Goal: Task Accomplishment & Management: Use online tool/utility

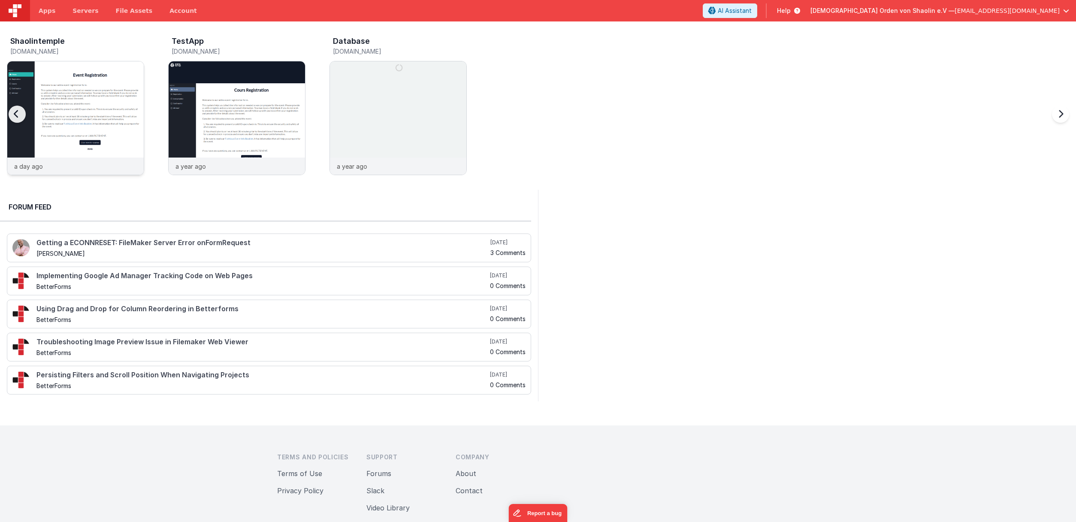
click at [85, 102] on img at bounding box center [75, 129] width 136 height 136
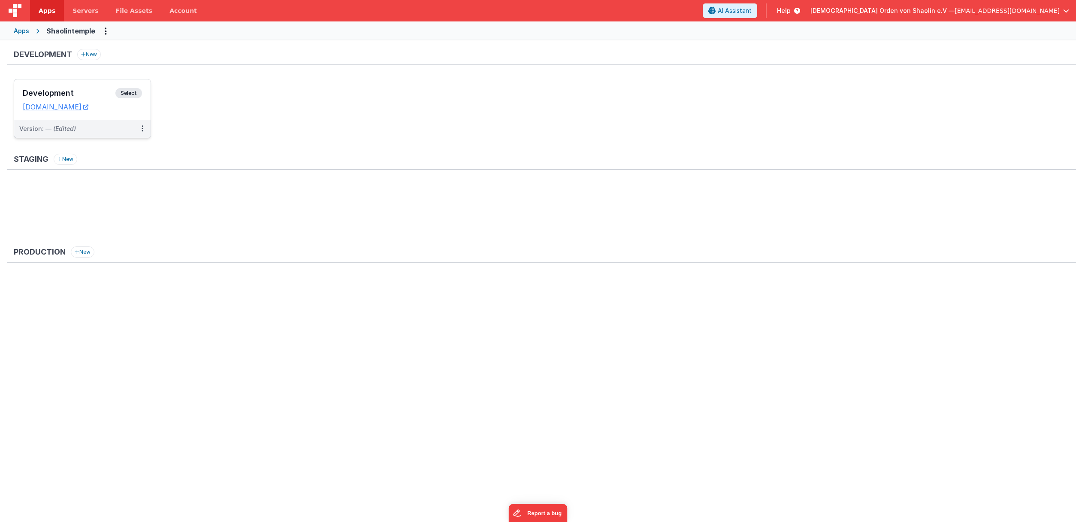
click at [124, 93] on span "Select" at bounding box center [128, 93] width 27 height 10
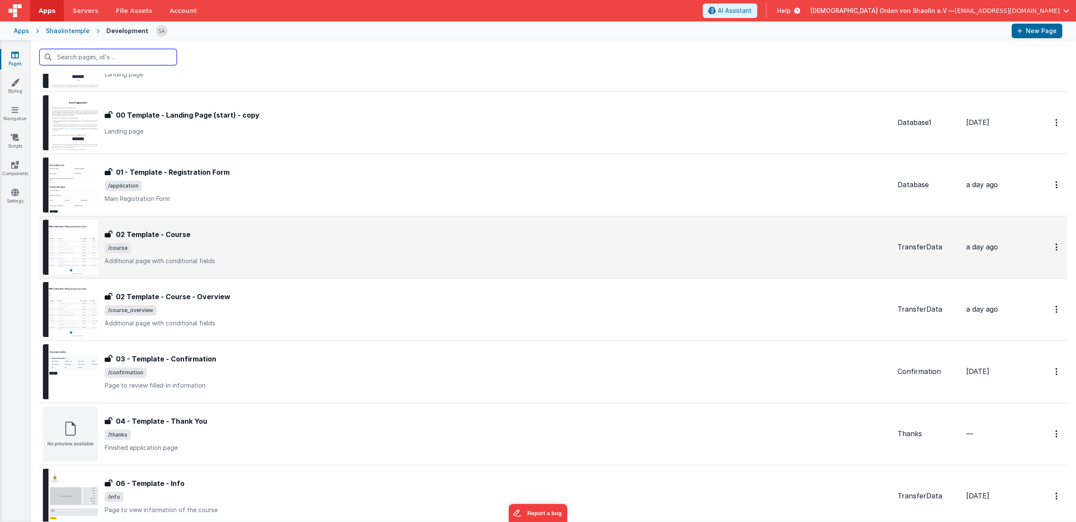
scroll to position [65, 0]
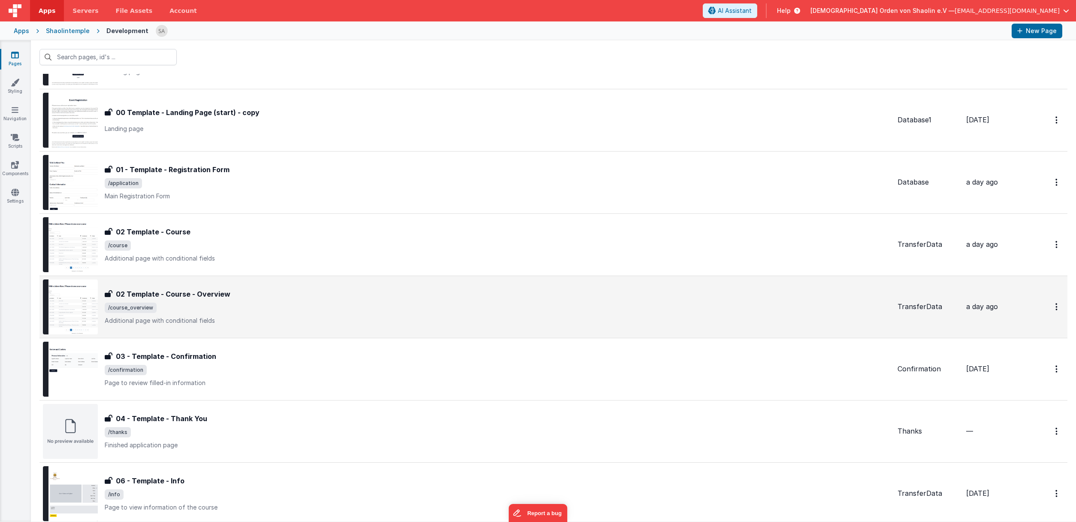
click at [399, 316] on p "Additional page with conditional fields" at bounding box center [498, 320] width 786 height 9
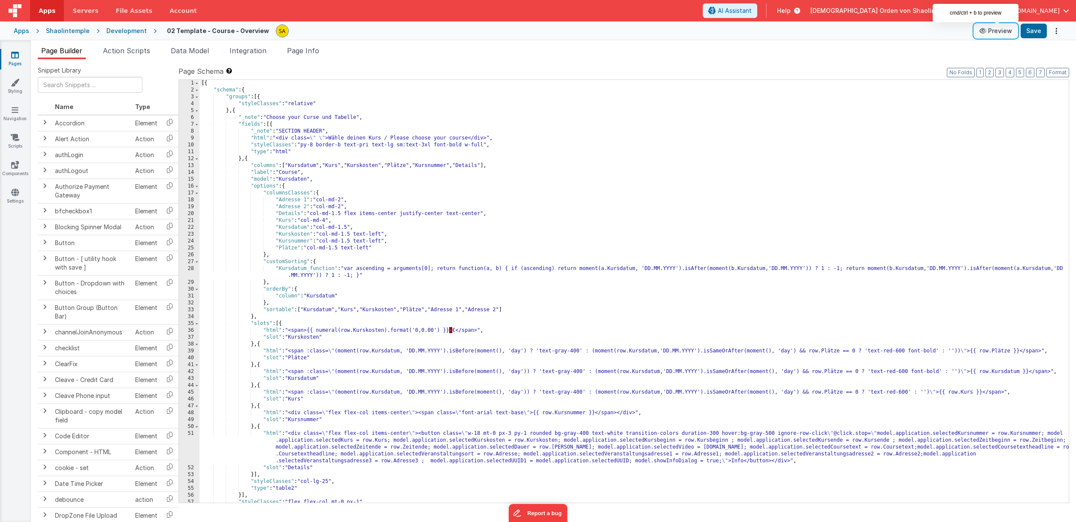
click at [998, 29] on button "Preview" at bounding box center [995, 31] width 43 height 14
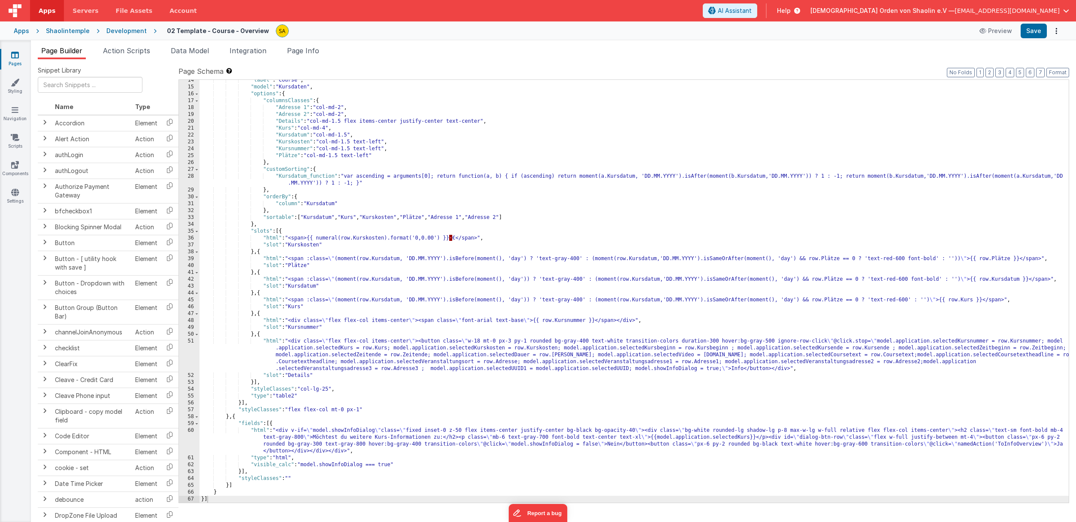
click at [14, 57] on icon at bounding box center [15, 55] width 8 height 9
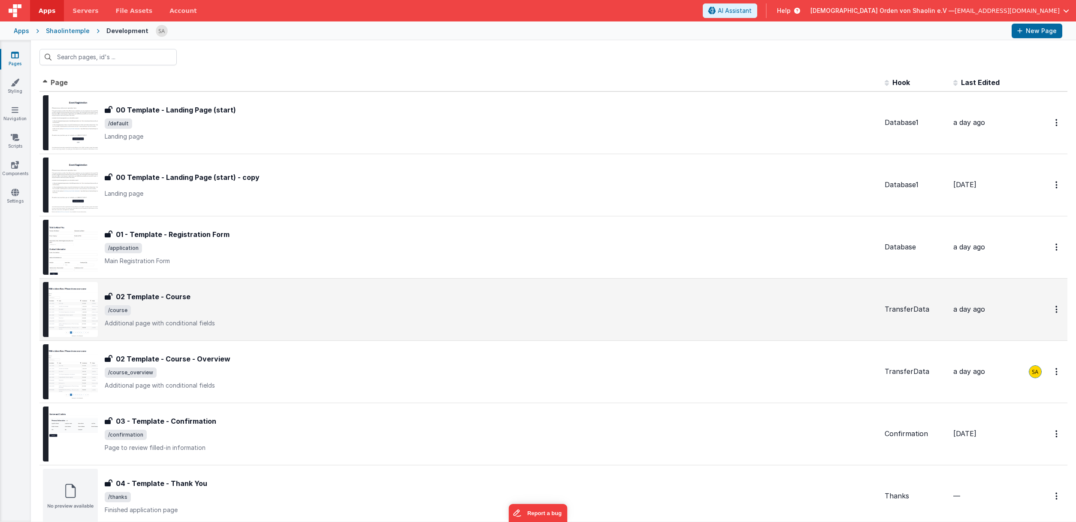
click at [318, 318] on div "02 Template - Course 02 Template - Course /course Additional page with conditio…" at bounding box center [491, 309] width 773 height 36
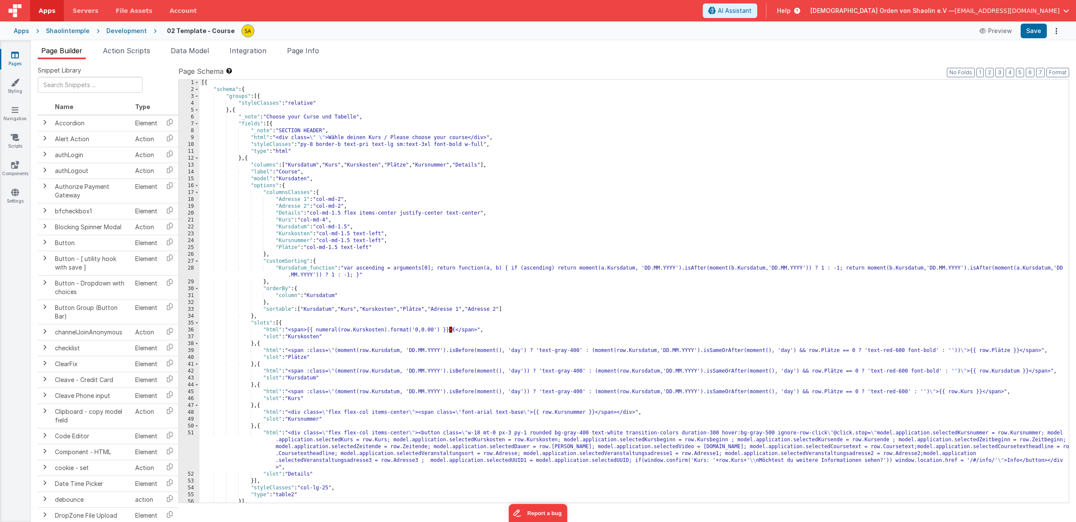
scroll to position [264, 0]
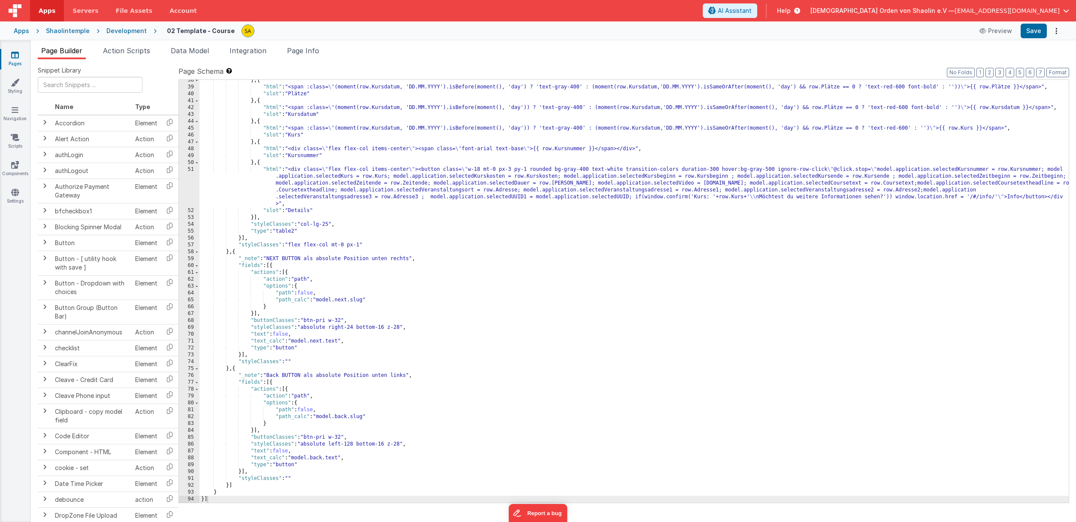
click at [21, 56] on link "Pages" at bounding box center [15, 59] width 31 height 17
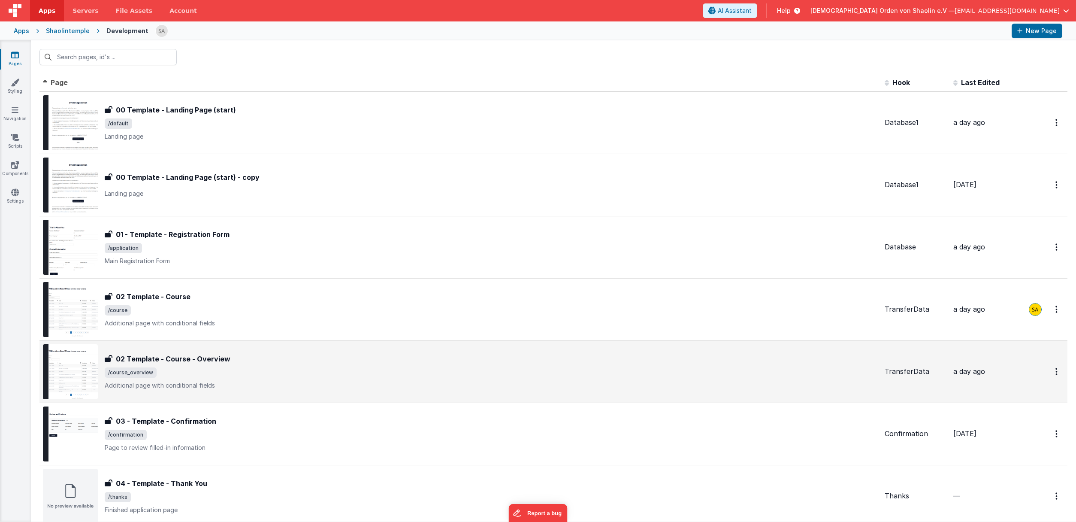
click at [322, 358] on div "02 Template - Course - Overview" at bounding box center [491, 358] width 773 height 10
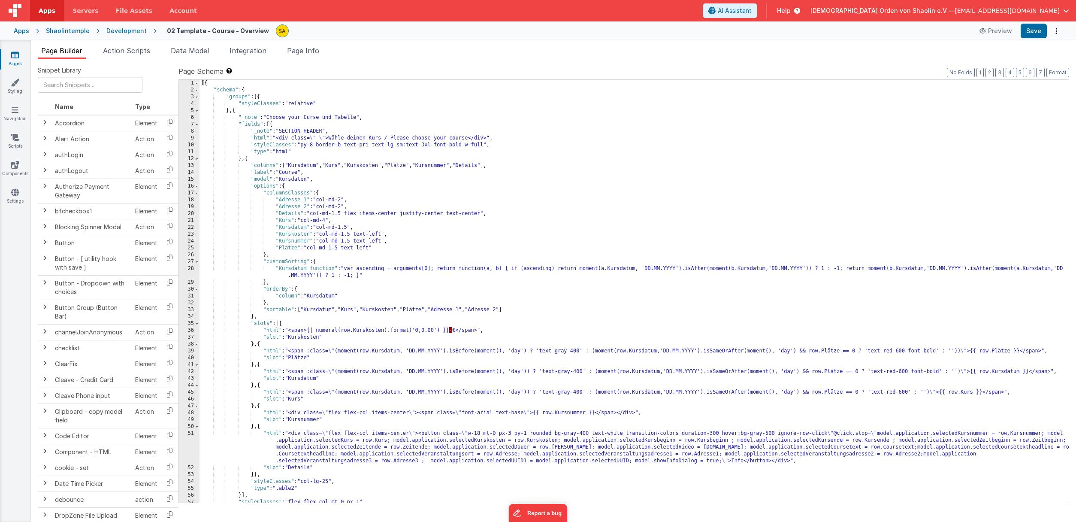
scroll to position [92, 0]
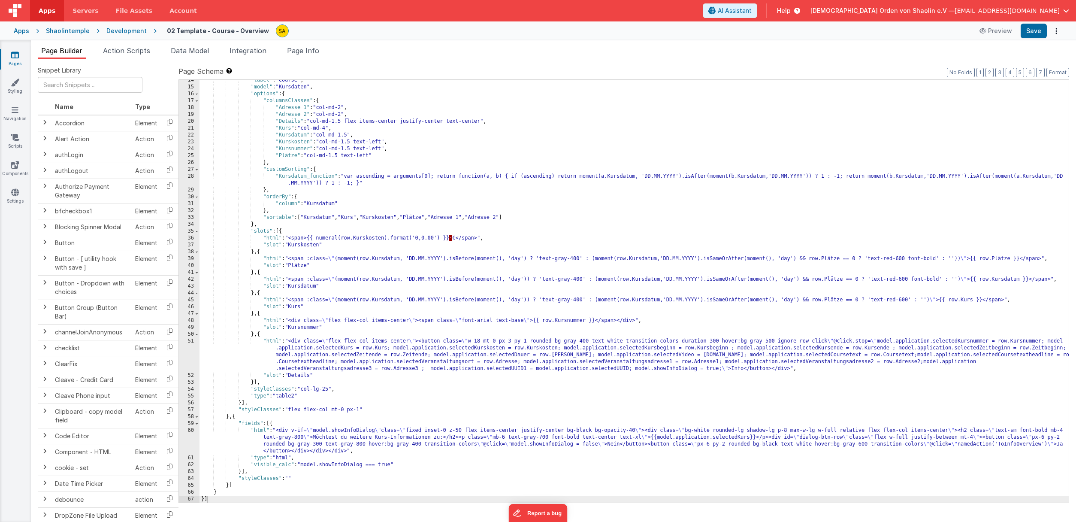
click at [14, 48] on div "Pages Styling Navigation Scripts Components Settings" at bounding box center [15, 280] width 31 height 481
click at [17, 62] on link "Pages" at bounding box center [15, 59] width 31 height 17
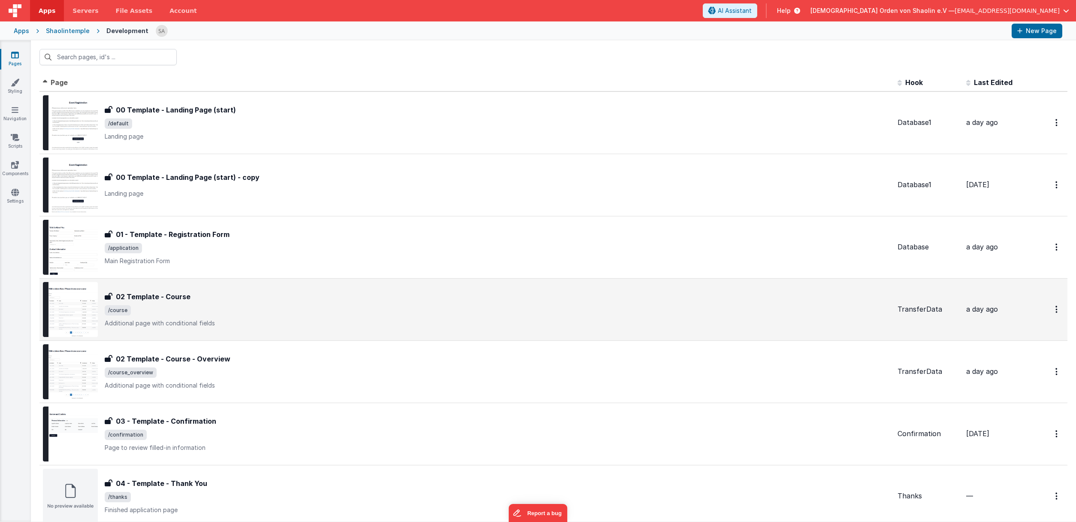
click at [225, 309] on span "/course" at bounding box center [498, 310] width 786 height 10
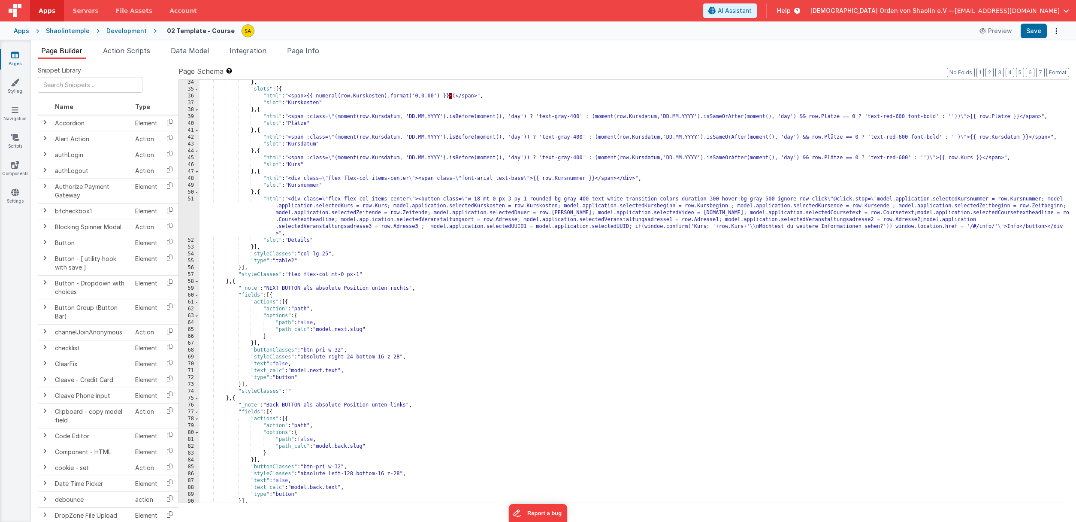
scroll to position [264, 0]
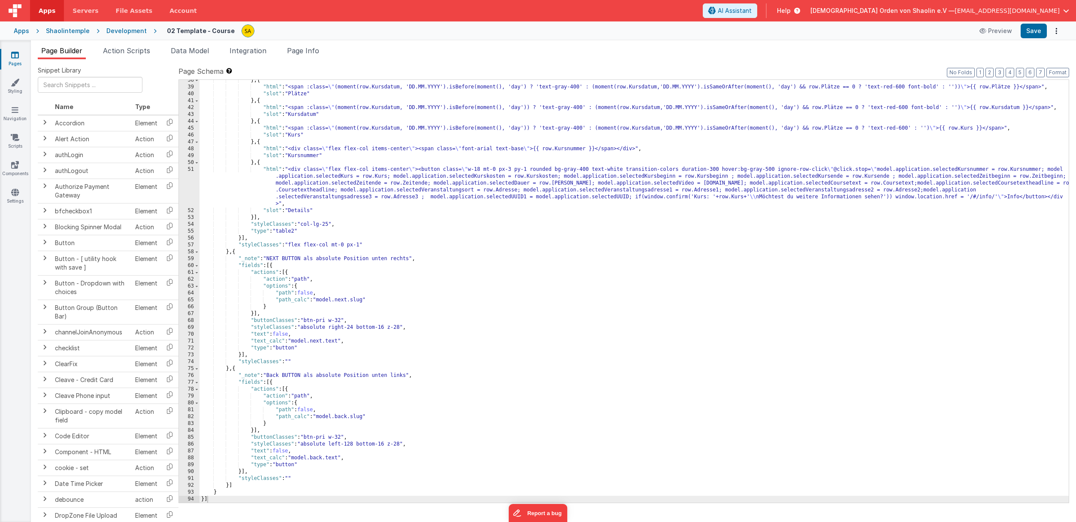
click at [12, 59] on link "Pages" at bounding box center [15, 59] width 31 height 17
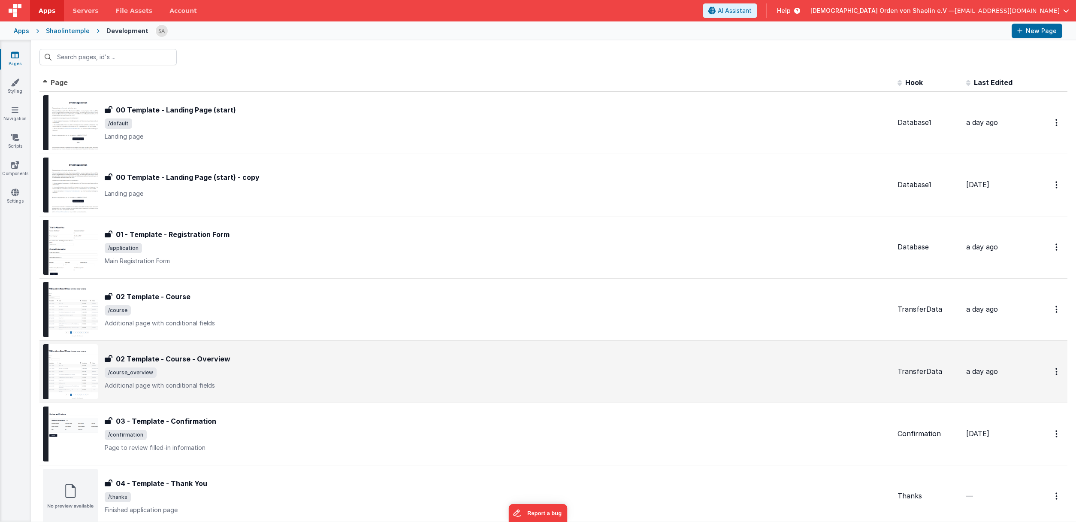
click at [208, 378] on div "02 Template - Course - Overview 02 Template - Course - Overview /course_overvie…" at bounding box center [498, 371] width 786 height 36
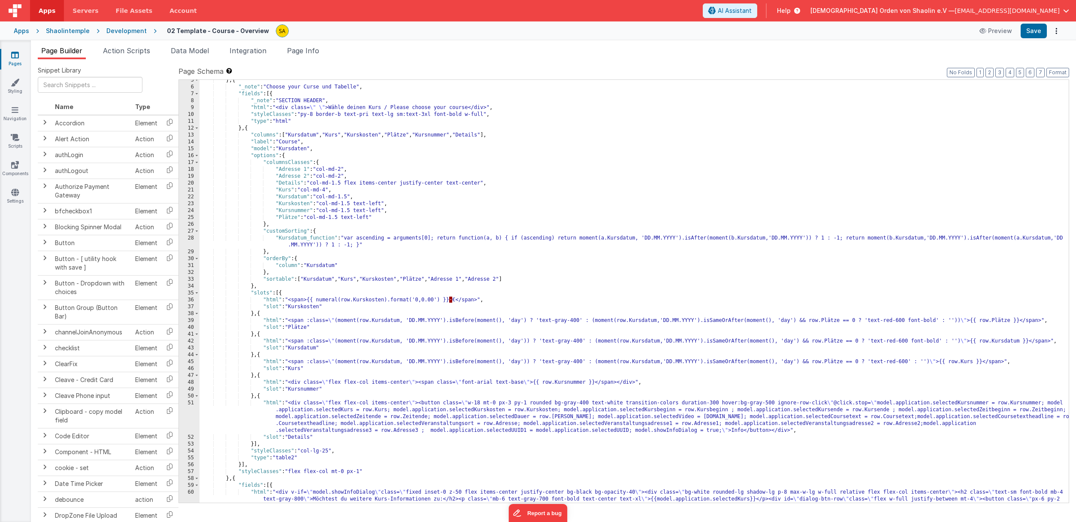
scroll to position [92, 0]
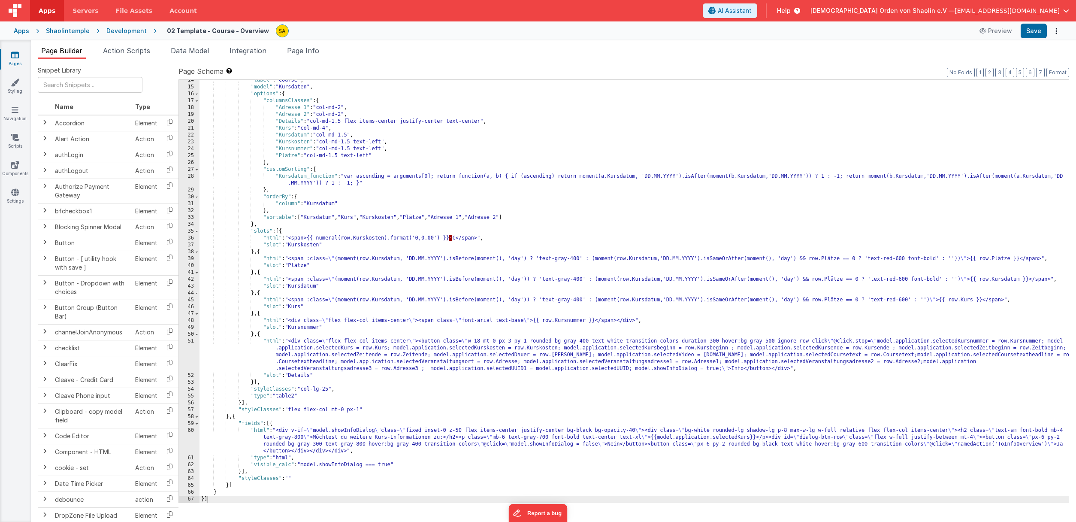
click at [428, 465] on div ""label" : "Course" , "model" : "Kursdaten" , "options" : { "columnsClasses" : {…" at bounding box center [633, 295] width 869 height 436
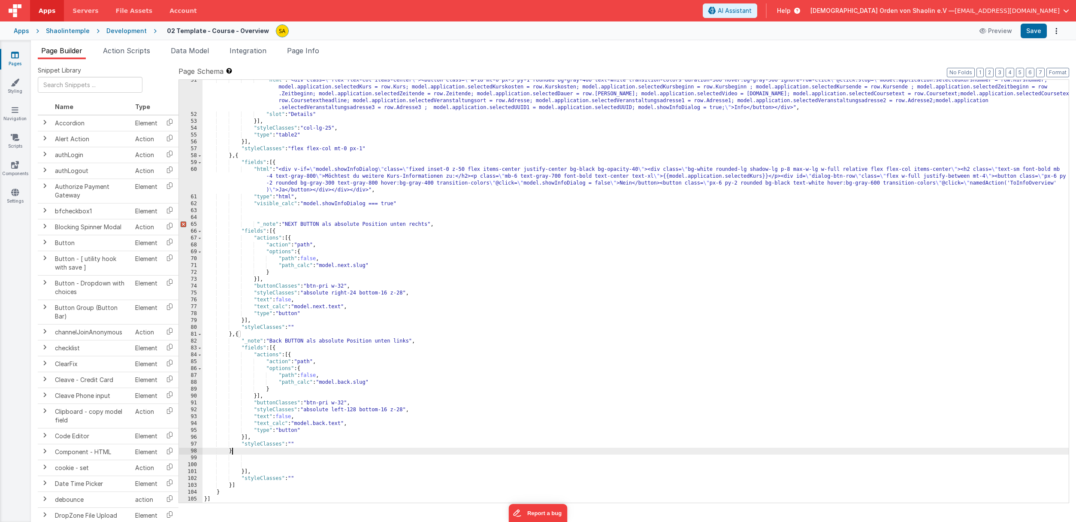
scroll to position [333, 0]
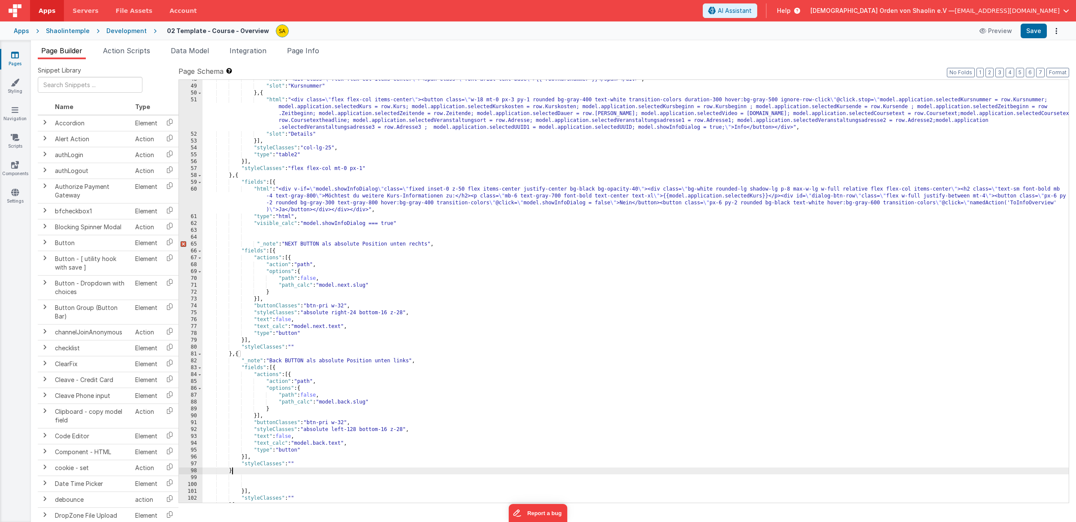
click at [409, 228] on div ""html" : "<div class= \" flex flex-col items-center \" ><span class= \" font-ar…" at bounding box center [635, 294] width 866 height 436
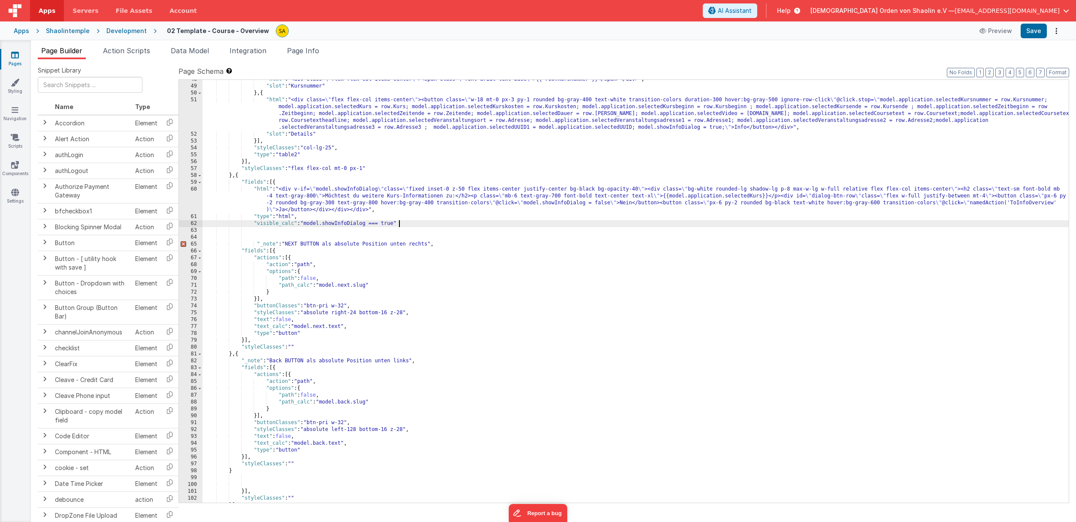
click at [410, 222] on div ""html" : "<div class= \" flex flex-col items-center \" ><span class= \" font-ar…" at bounding box center [635, 294] width 866 height 436
click at [250, 236] on div ""html" : "<div class= \" flex flex-col items-center \" ><span class= \" font-ar…" at bounding box center [635, 294] width 866 height 436
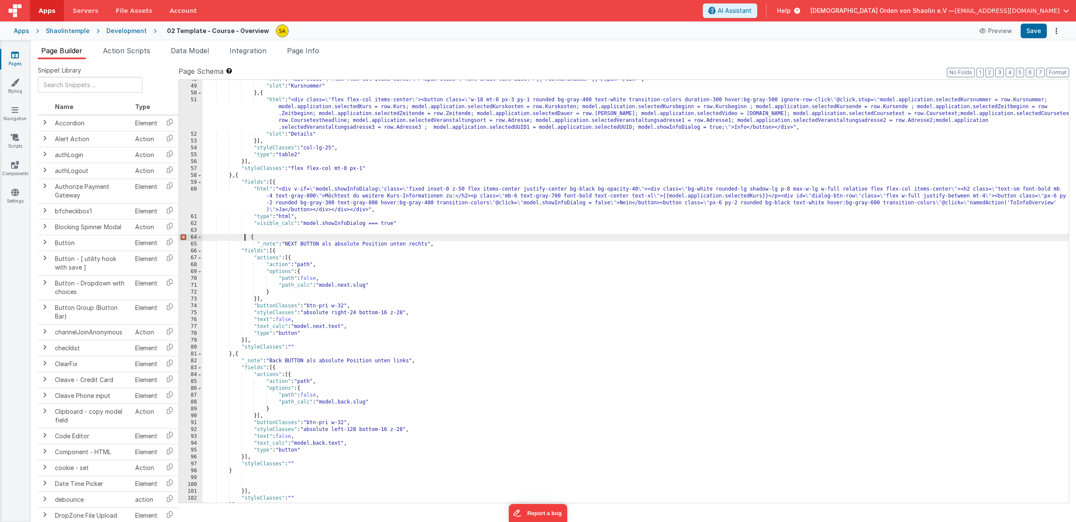
click at [243, 236] on div ""html" : "<div class= \" flex flex-col items-center \" ><span class= \" font-ar…" at bounding box center [635, 294] width 866 height 436
click at [258, 238] on div ""html" : "<div class= \" flex flex-col items-center \" ><span class= \" font-ar…" at bounding box center [635, 294] width 866 height 436
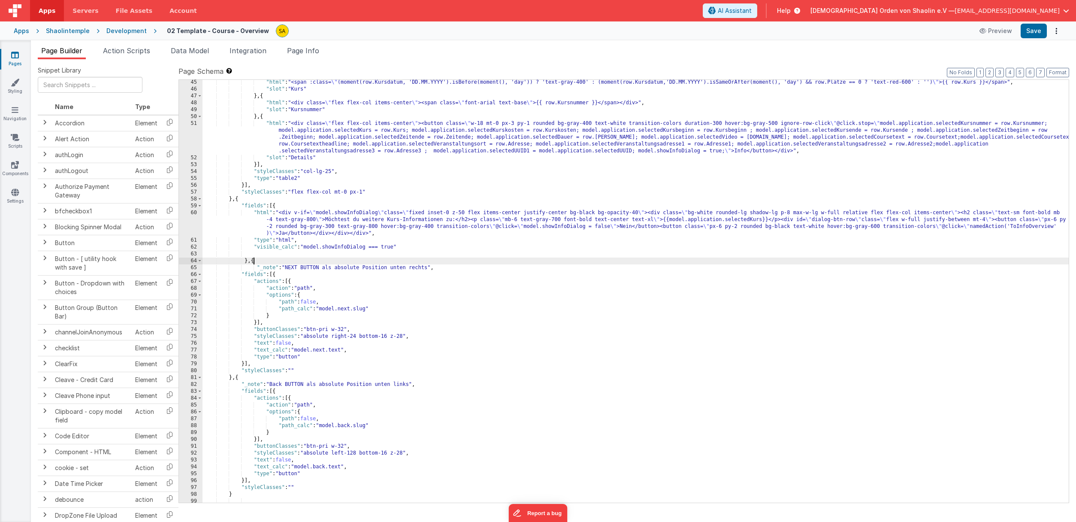
scroll to position [353, 0]
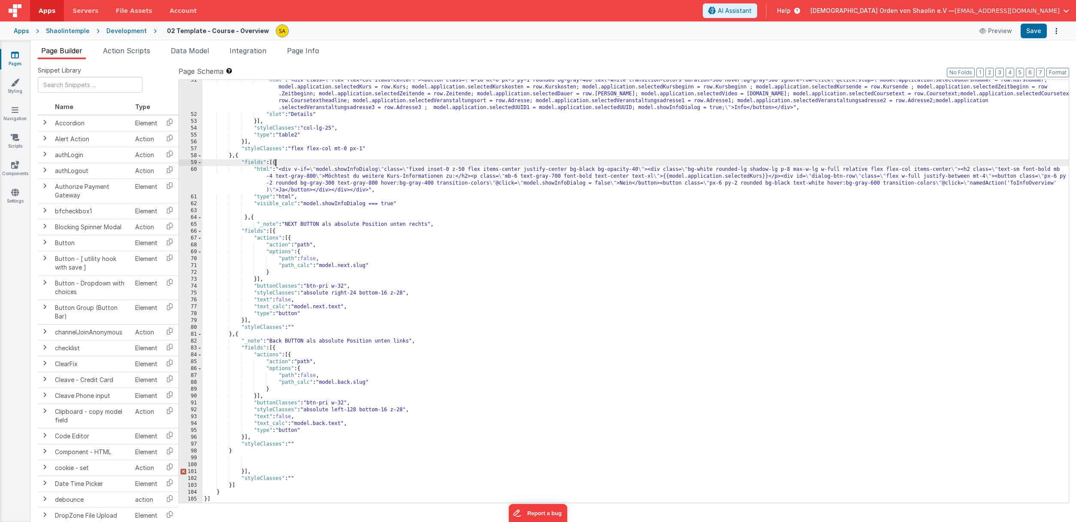
click at [275, 162] on div ""html" : "<div class= \" flex flex-col items-center \" ><button class= \" w-18 …" at bounding box center [635, 309] width 866 height 464
click at [461, 398] on div ""html" : "<div class= \" flex flex-col items-center \" ><button class= \" w-18 …" at bounding box center [635, 309] width 866 height 464
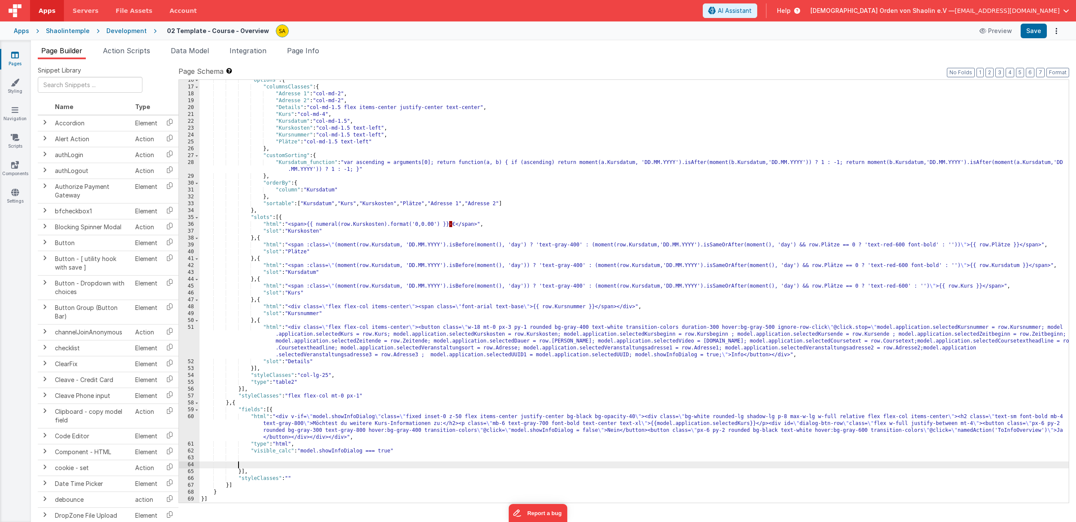
scroll to position [99, 0]
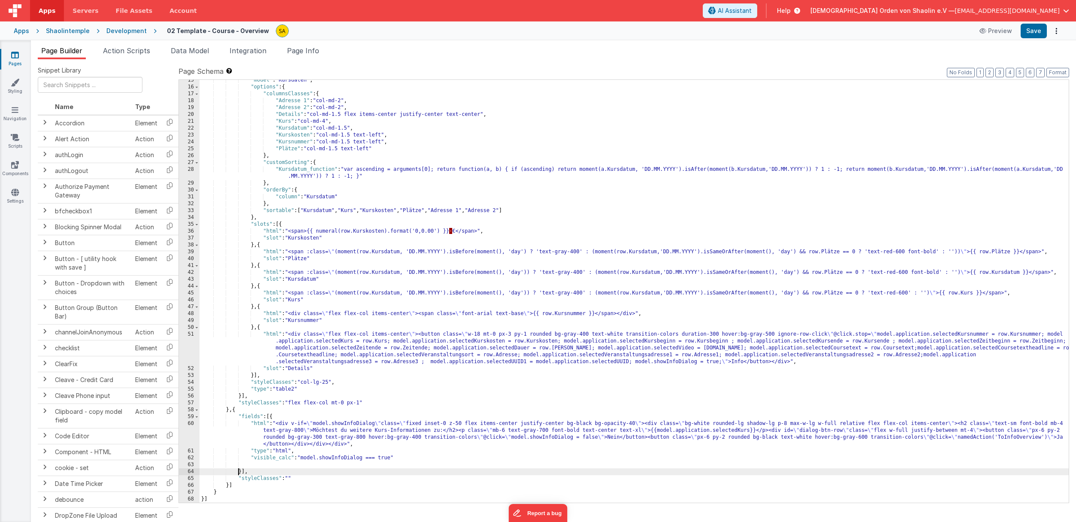
click at [271, 418] on div ""model" : "Kursdaten" , "options" : { "columnsClasses" : { "Adresse 1" : "col-m…" at bounding box center [633, 295] width 869 height 436
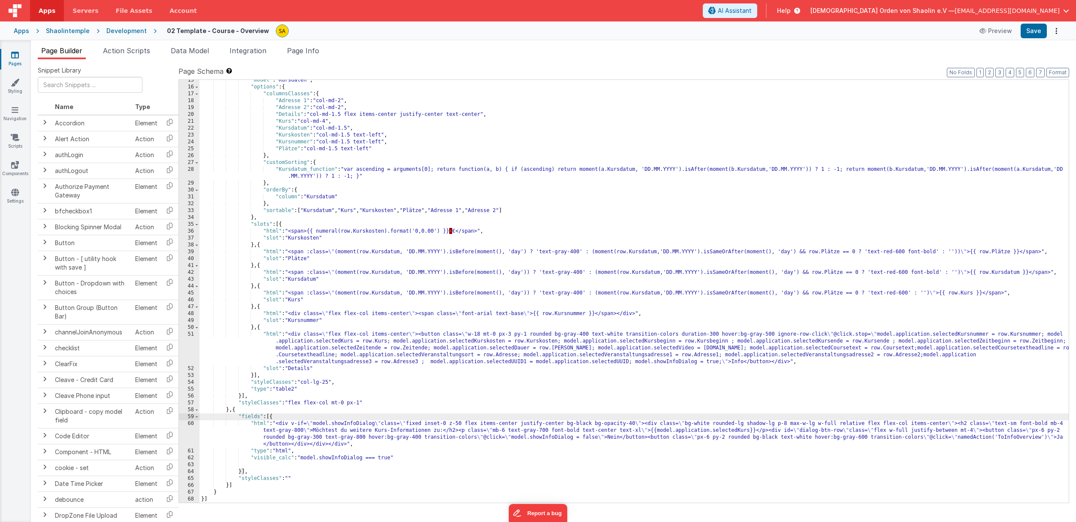
click at [308, 477] on div ""model" : "Kursdaten" , "options" : { "columnsClasses" : { "Adresse 1" : "col-m…" at bounding box center [633, 295] width 869 height 436
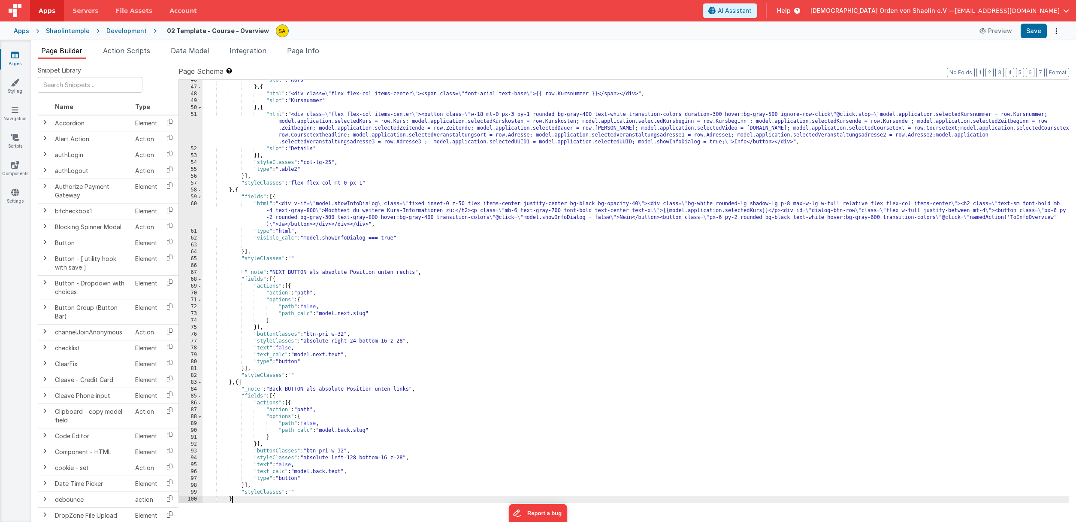
scroll to position [319, 0]
click at [242, 268] on div ""slot" : "Kurs" } , { "html" : "<div class= \" flex flex-col items-center \" ><…" at bounding box center [635, 295] width 866 height 436
click at [262, 264] on div ""slot" : "Kurs" } , { "html" : "<div class= \" flex flex-col items-center \" ><…" at bounding box center [635, 295] width 866 height 436
click at [205, 266] on div ""slot" : "Kurs" } , { "html" : "<div class= \" flex flex-col items-center \" ><…" at bounding box center [635, 295] width 866 height 436
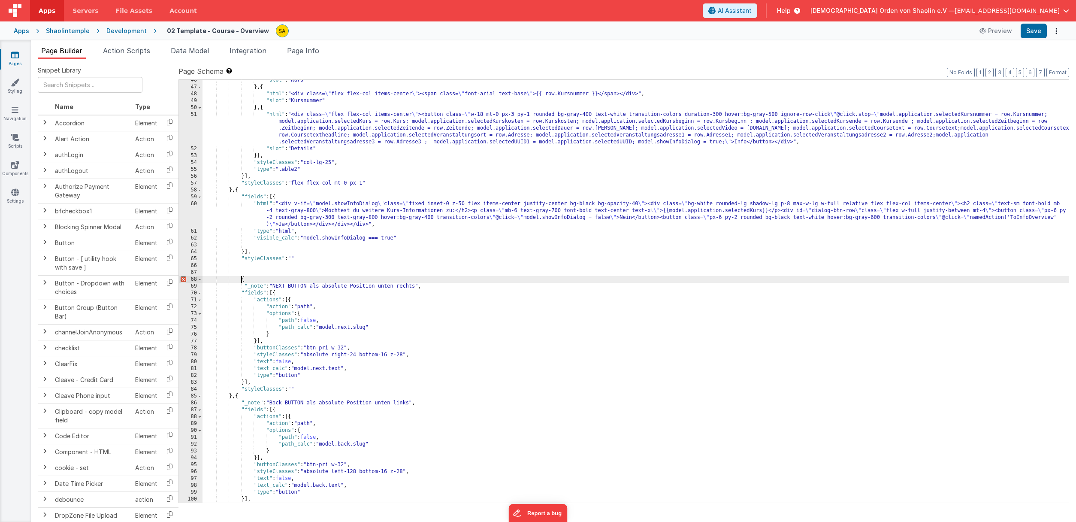
click at [329, 255] on div ""slot" : "Kurs" } , { "html" : "<div class= \" flex flex-col items-center \" ><…" at bounding box center [635, 295] width 866 height 436
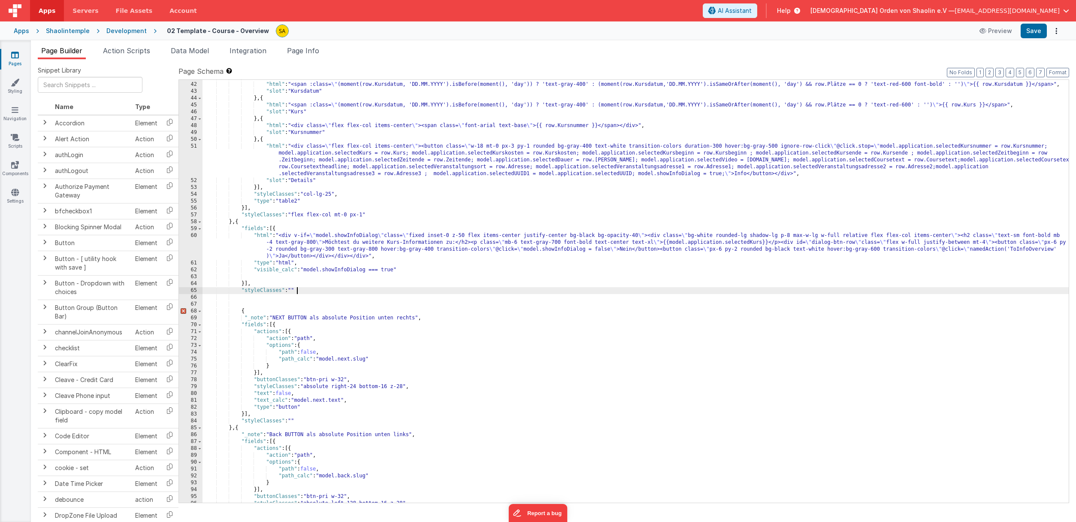
scroll to position [353, 0]
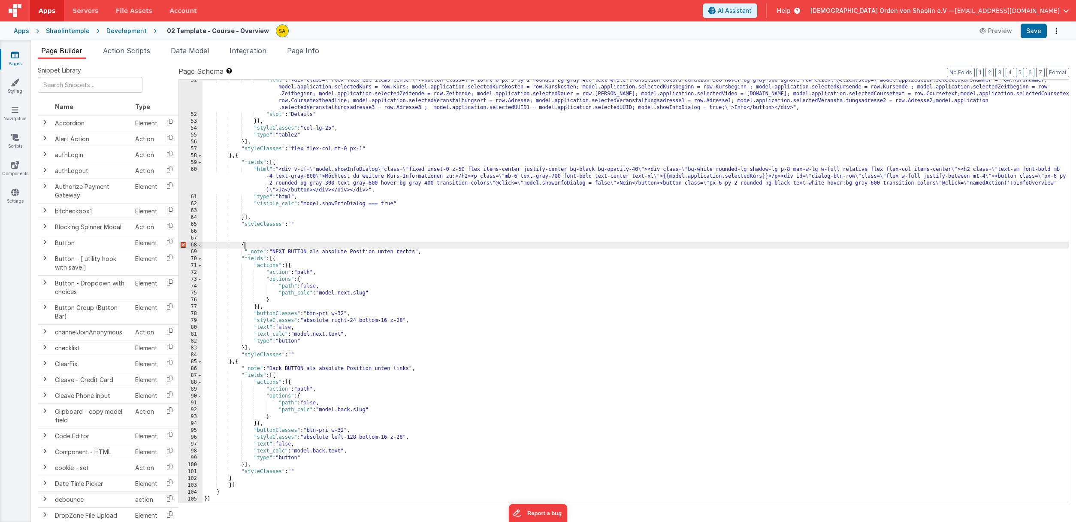
click at [243, 245] on div ""html" : "<div class= \" flex flex-col items-center \" ><button class= \" w-18 …" at bounding box center [635, 309] width 866 height 464
click at [241, 362] on div ""html" : "<div class= \" flex flex-col items-center \" ><button class= \" w-18 …" at bounding box center [635, 309] width 866 height 464
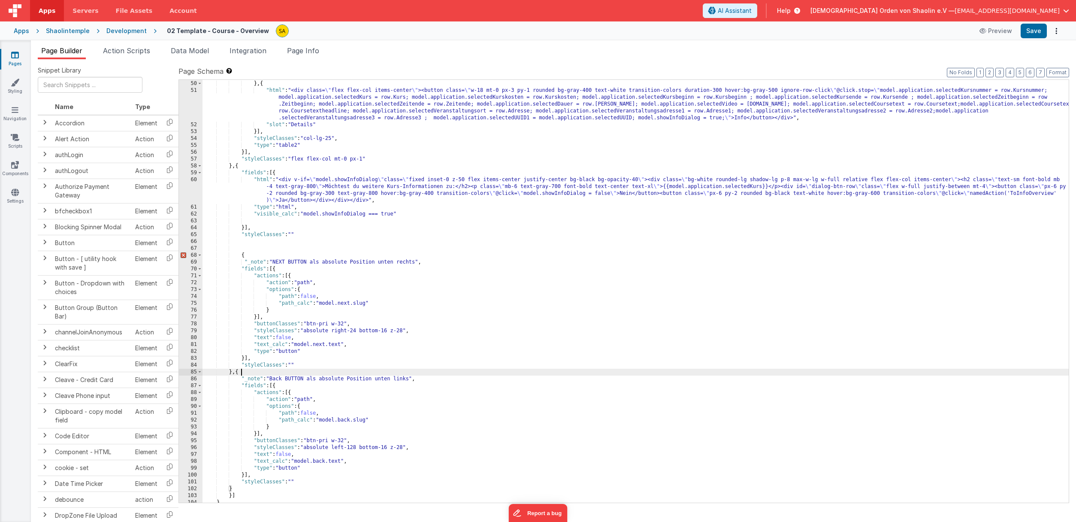
scroll to position [0, 0]
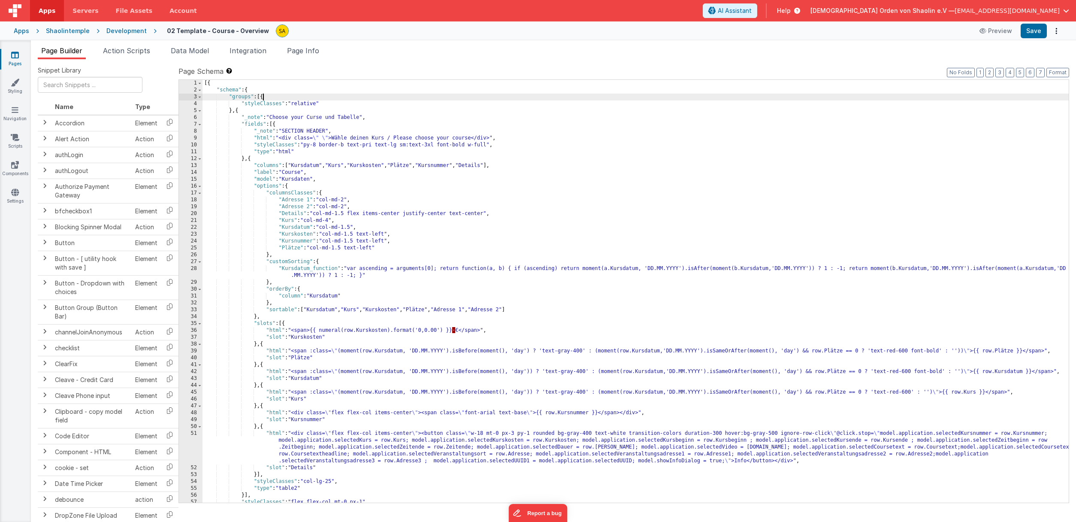
click at [262, 98] on div "[{ "schema" : { "groups" : [{ "styleClasses" : "relative" } , { "_note" : "Choo…" at bounding box center [635, 298] width 866 height 436
click at [263, 97] on div "[{ "schema" : { "groups" : [{ "styleClasses" : "relative" } , { "_note" : "Choo…" at bounding box center [635, 297] width 866 height 436
click at [274, 126] on div "[{ "schema" : { "groups" : [{ "styleClasses" : "relative" } , { "_note" : "Choo…" at bounding box center [635, 298] width 866 height 436
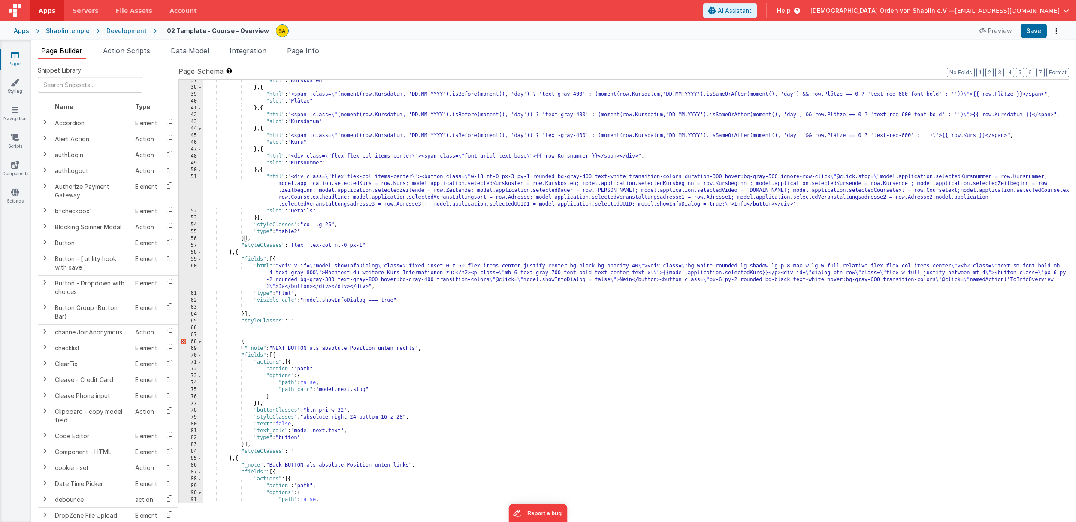
scroll to position [256, 0]
click at [527, 430] on div ""slot" : "Kurskosten" } , { "html" : "<span :class= \" (moment(row.Kursdatum, '…" at bounding box center [635, 295] width 866 height 436
click at [709, 425] on div ""slot" : "Kurskosten" } , { "html" : "<span :class= \" (moment(row.Kursdatum, '…" at bounding box center [635, 294] width 866 height 436
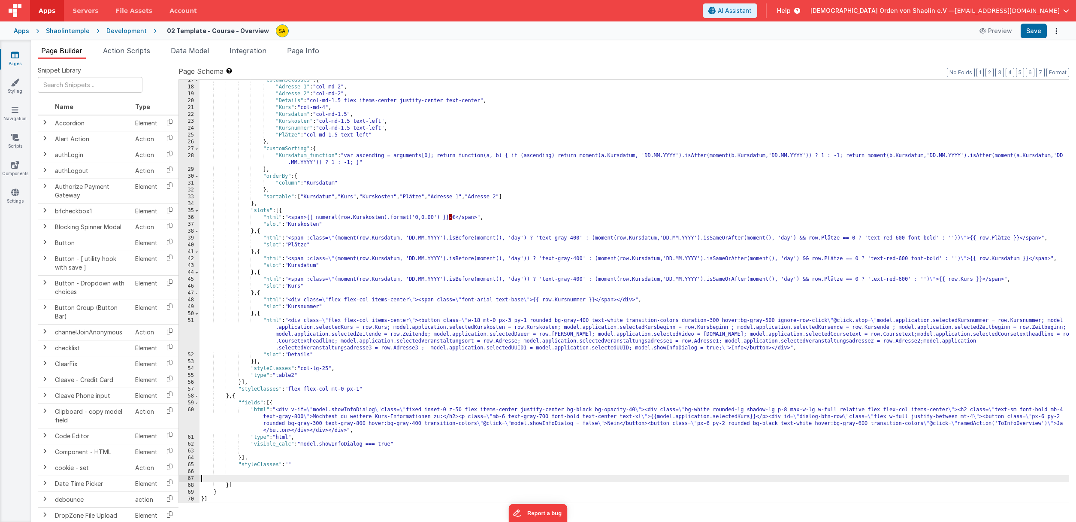
scroll to position [106, 0]
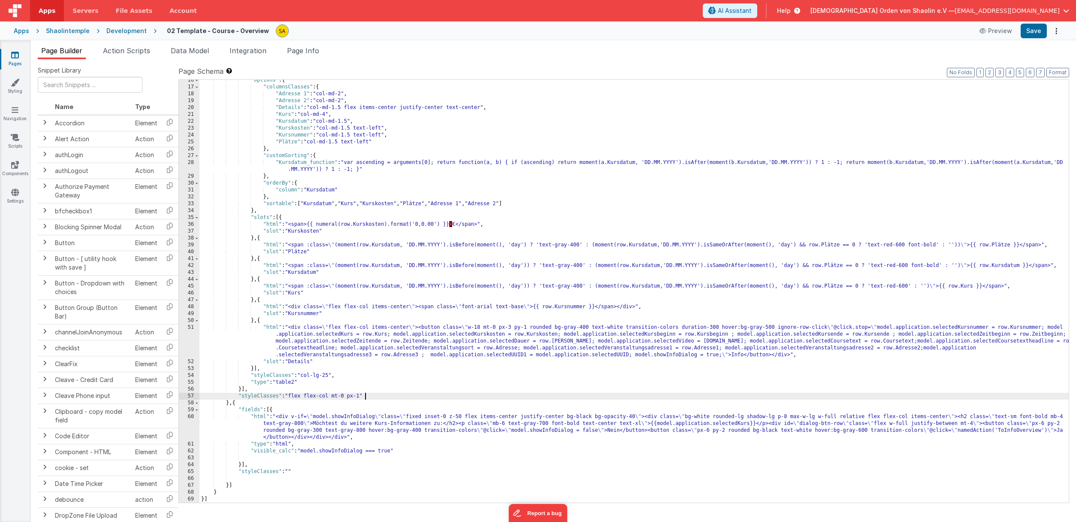
click at [401, 397] on div ""options" : { "columnsClasses" : { "Adresse 1" : "col-md-2" , "Adresse 2" : "co…" at bounding box center [633, 295] width 869 height 436
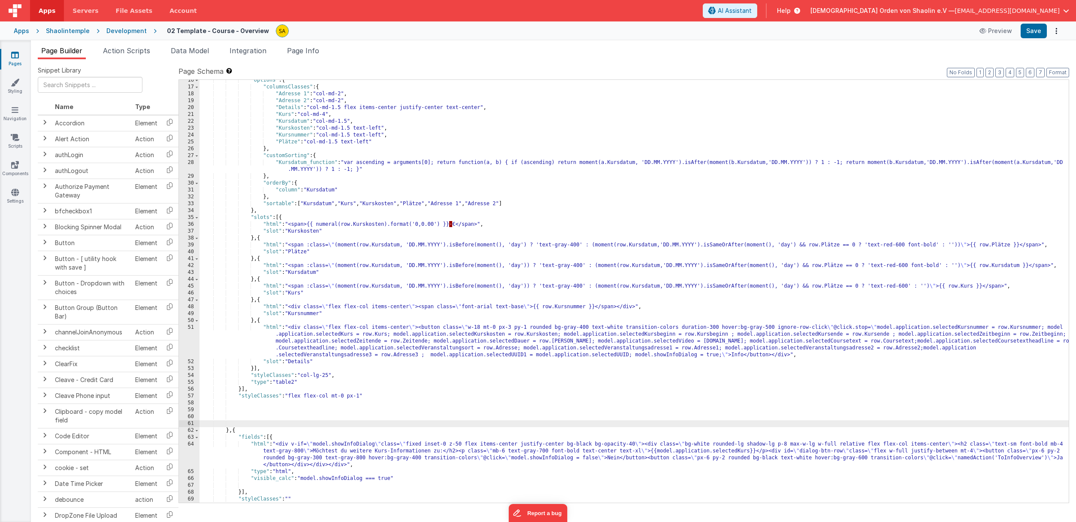
scroll to position [133, 0]
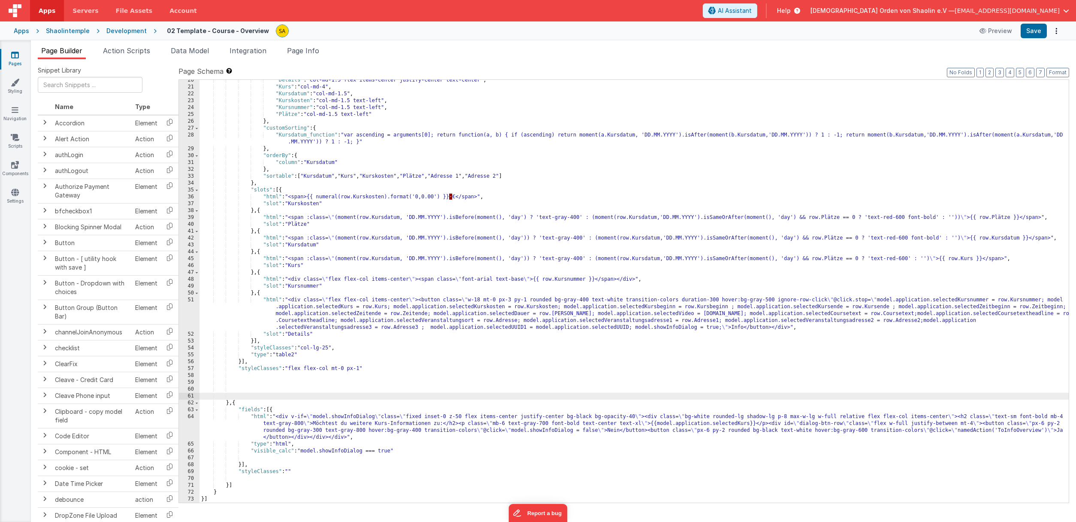
click at [256, 381] on div ""Details" : "col-md-1.5 flex items-center justify-center text-center" , "Kurs" …" at bounding box center [633, 295] width 869 height 436
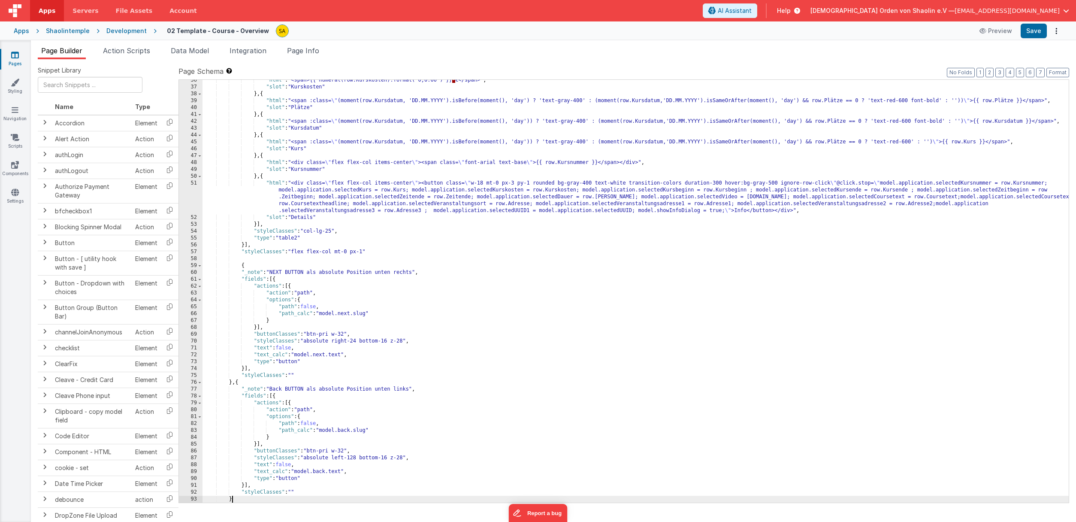
scroll to position [250, 0]
click at [232, 265] on div ""html" : "<span>{{ numeral(row.Kurskosten).format('0,0.00') }} · €</span>" , "s…" at bounding box center [635, 295] width 866 height 436
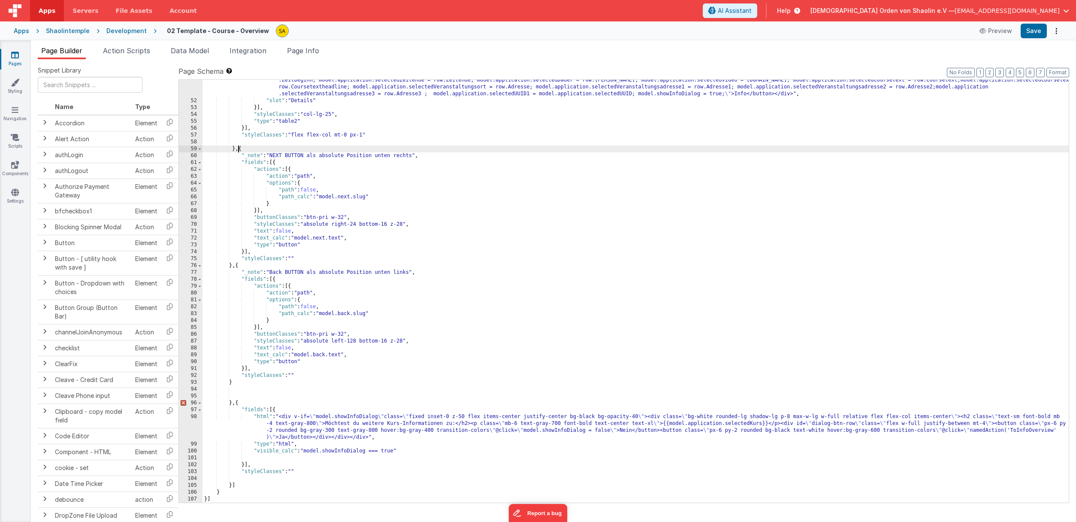
click at [241, 266] on div ""html" : "<div class= \" flex flex-col items-center \" ><button class= \" w-18 …" at bounding box center [635, 295] width 866 height 464
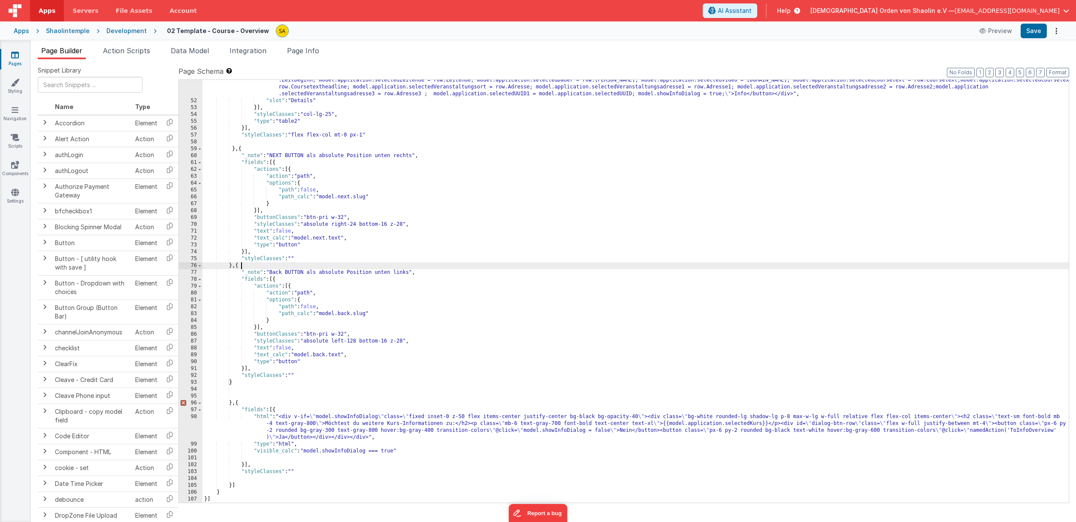
click at [235, 405] on div ""html" : "<div class= \" flex flex-col items-center \" ><button class= \" w-18 …" at bounding box center [635, 295] width 866 height 464
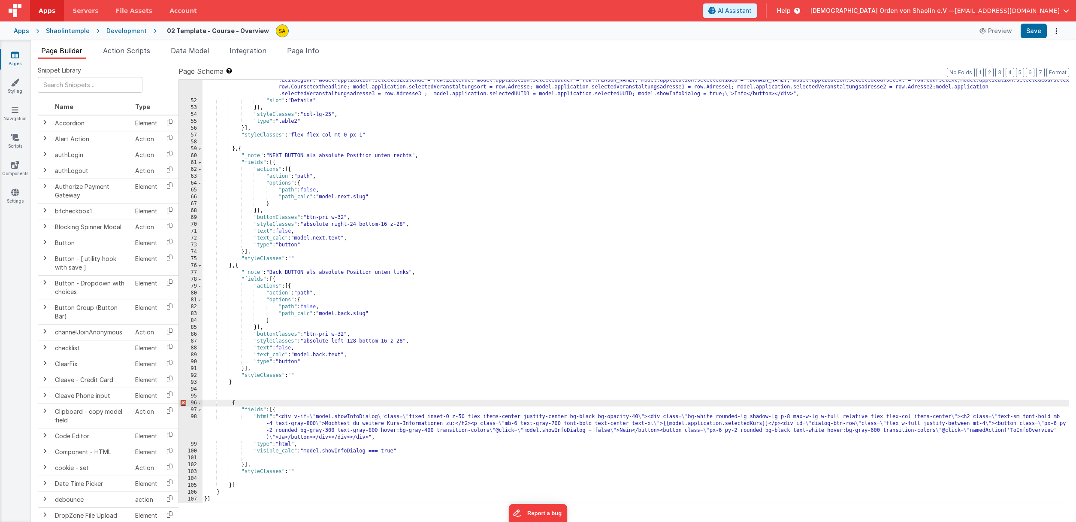
click at [246, 405] on div ""html" : "<div class= \" flex flex-col items-center \" ><button class= \" w-18 …" at bounding box center [635, 295] width 866 height 464
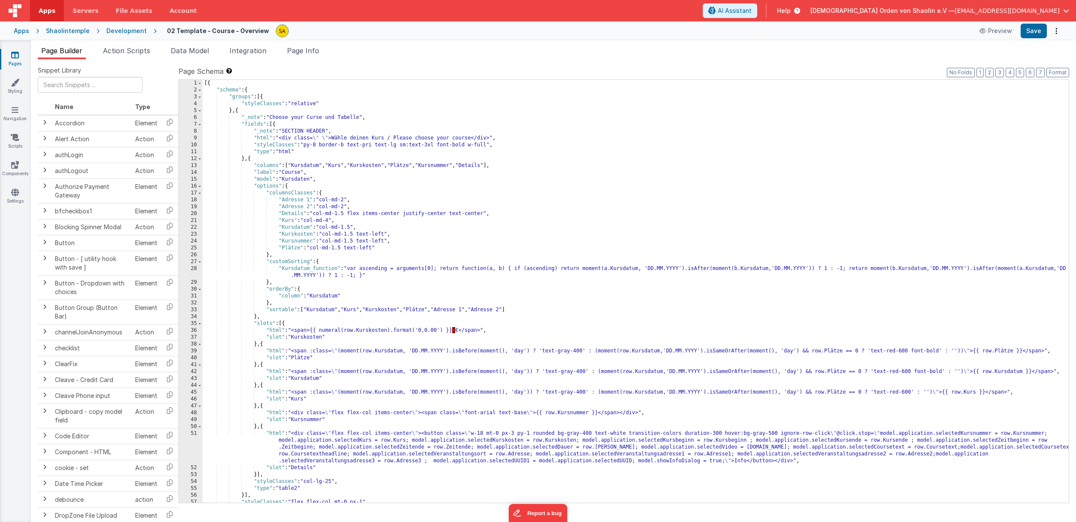
click at [262, 99] on div "[{ "schema" : { "groups" : [{ "styleClasses" : "relative" } , { "_note" : "Choo…" at bounding box center [635, 298] width 866 height 436
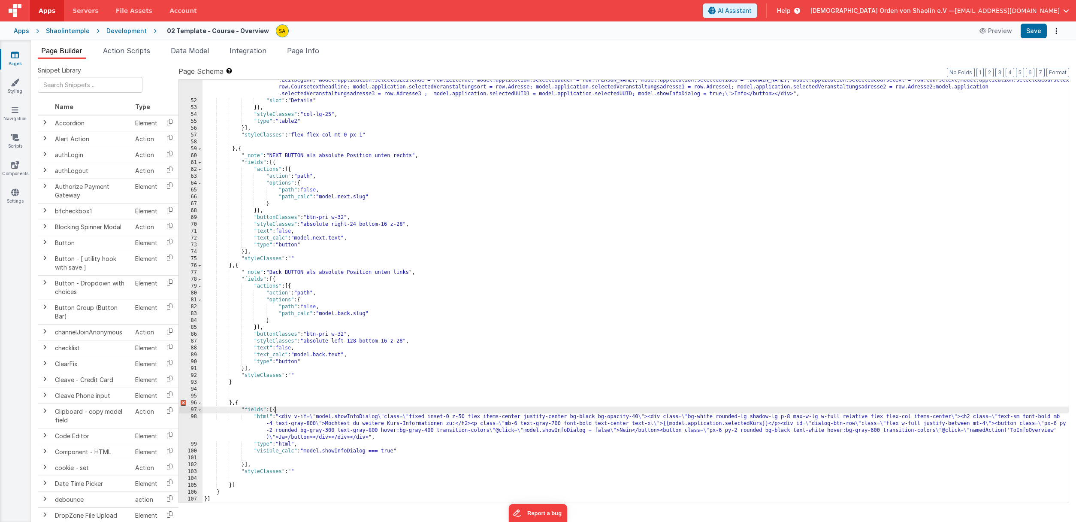
click at [275, 410] on div ""html" : "<div class= \" flex flex-col items-center \" ><button class= \" w-18 …" at bounding box center [635, 295] width 866 height 464
click at [231, 487] on div ""html" : "<div class= \" flex flex-col items-center \" ><button class= \" w-18 …" at bounding box center [635, 295] width 866 height 464
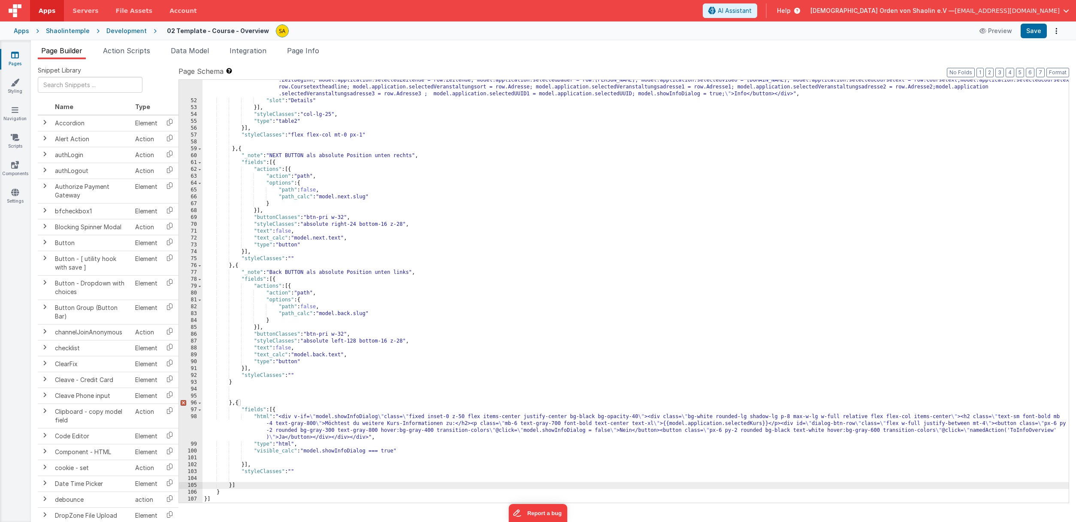
click at [235, 488] on div ""html" : "<div class= \" flex flex-col items-center \" ><button class= \" w-18 …" at bounding box center [635, 295] width 866 height 464
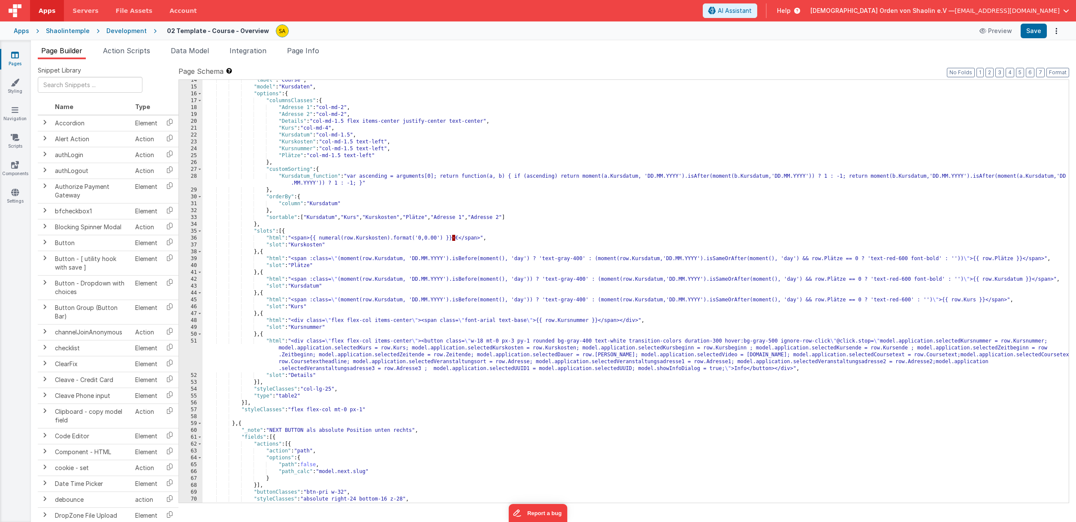
scroll to position [0, 0]
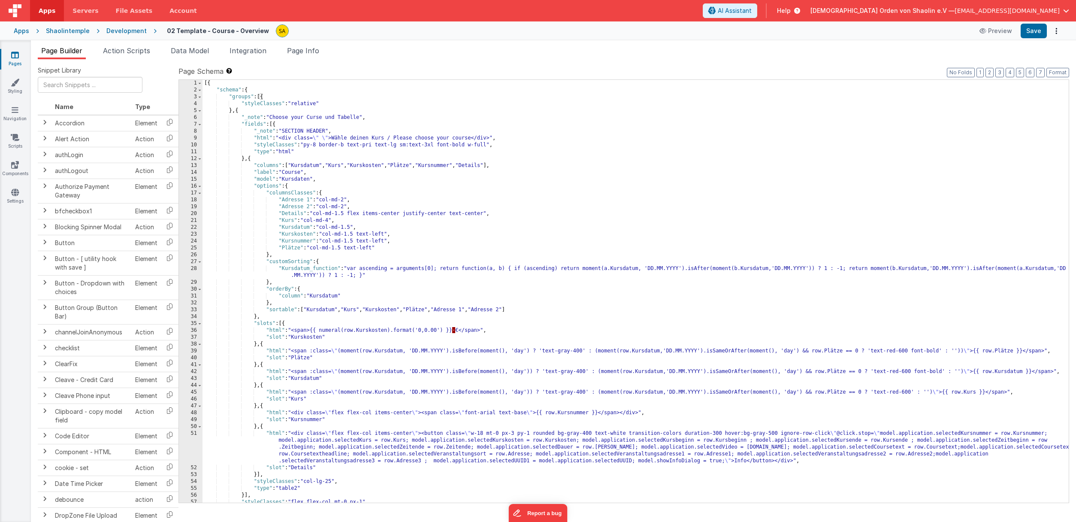
drag, startPoint x: 250, startPoint y: 91, endPoint x: 274, endPoint y: 127, distance: 42.6
click at [250, 91] on div "[{ "schema" : { "groups" : [{ "styleClasses" : "relative" } , { "_note" : "Choo…" at bounding box center [635, 298] width 866 height 436
click at [262, 97] on div "[{ "schema" : { "groups" : [{ "styleClasses" : "relative" } , { "_note" : "Choo…" at bounding box center [635, 298] width 866 height 436
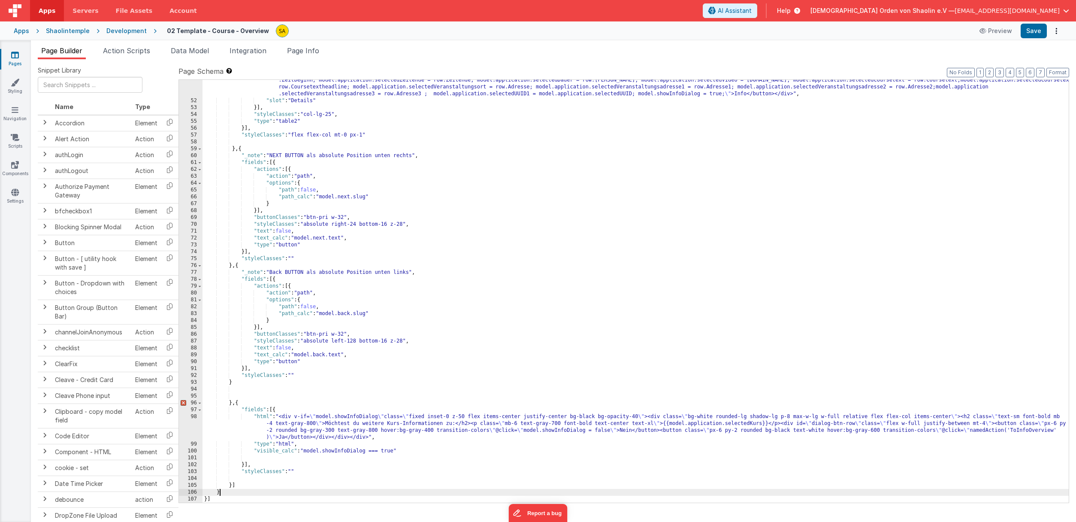
drag, startPoint x: 218, startPoint y: 493, endPoint x: 228, endPoint y: 504, distance: 14.6
click at [218, 493] on div ""html" : "<div class= \" flex flex-col items-center \" ><button class= \" w-18 …" at bounding box center [635, 295] width 866 height 464
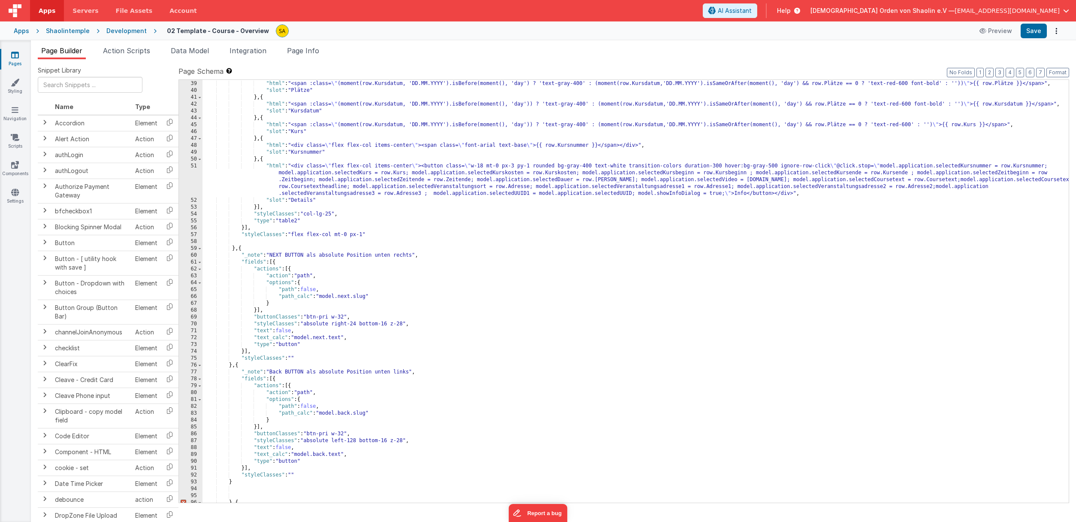
scroll to position [0, 0]
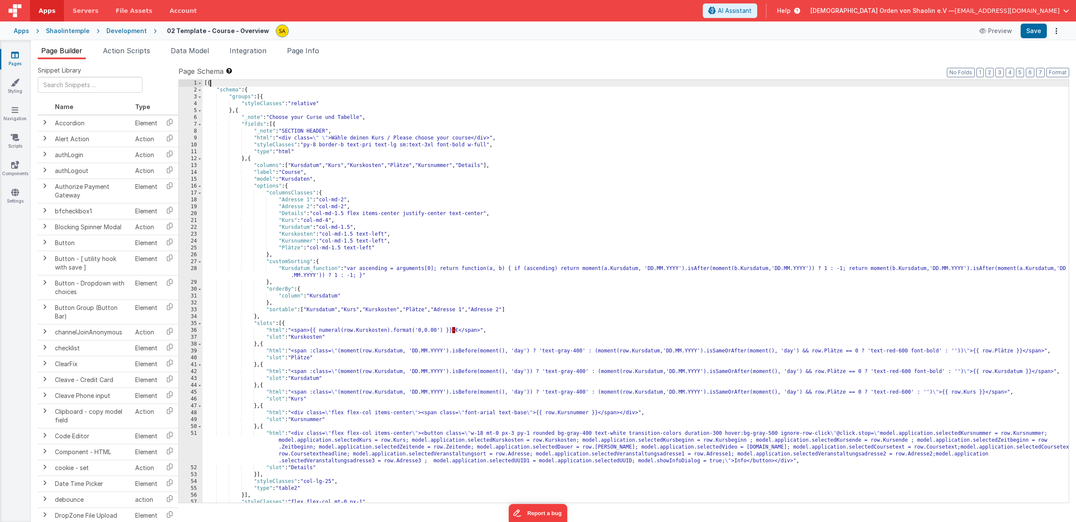
drag, startPoint x: 209, startPoint y: 84, endPoint x: 210, endPoint y: 89, distance: 5.2
click at [209, 84] on div "[{ "schema" : { "groups" : [{ "styleClasses" : "relative" } , { "_note" : "Choo…" at bounding box center [635, 298] width 866 height 436
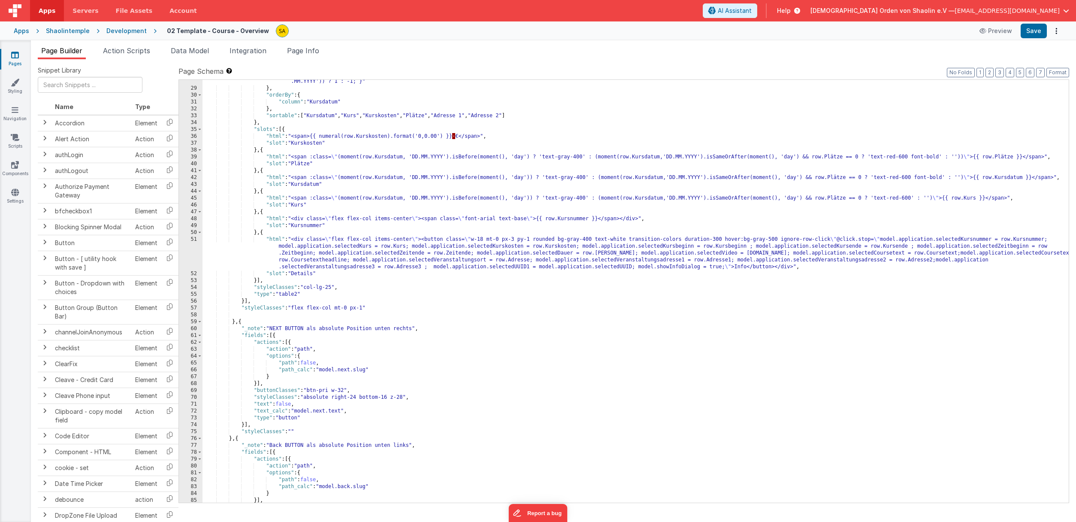
scroll to position [367, 0]
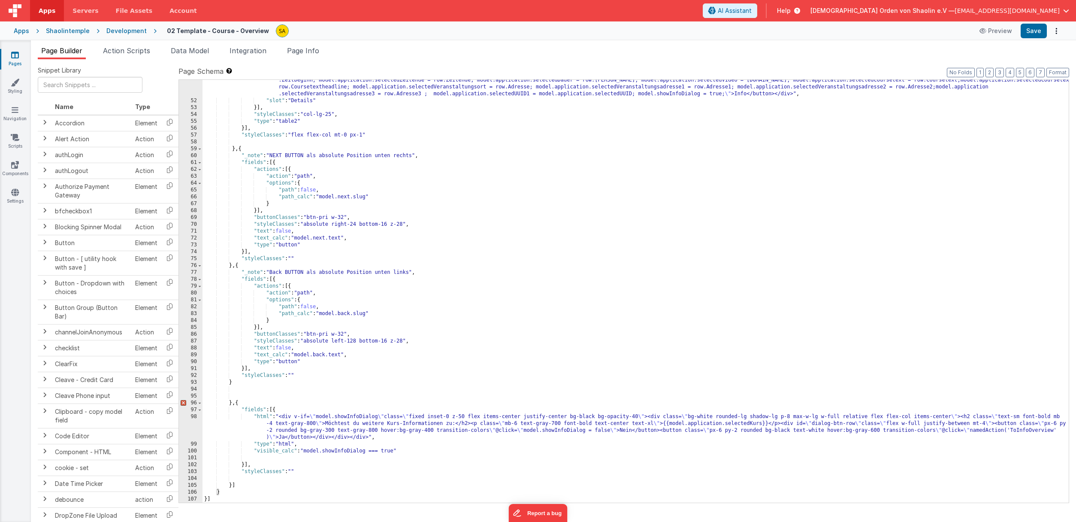
click at [232, 487] on div ""html" : "<div class= \" flex flex-col items-center \" ><button class= \" w-18 …" at bounding box center [635, 295] width 866 height 464
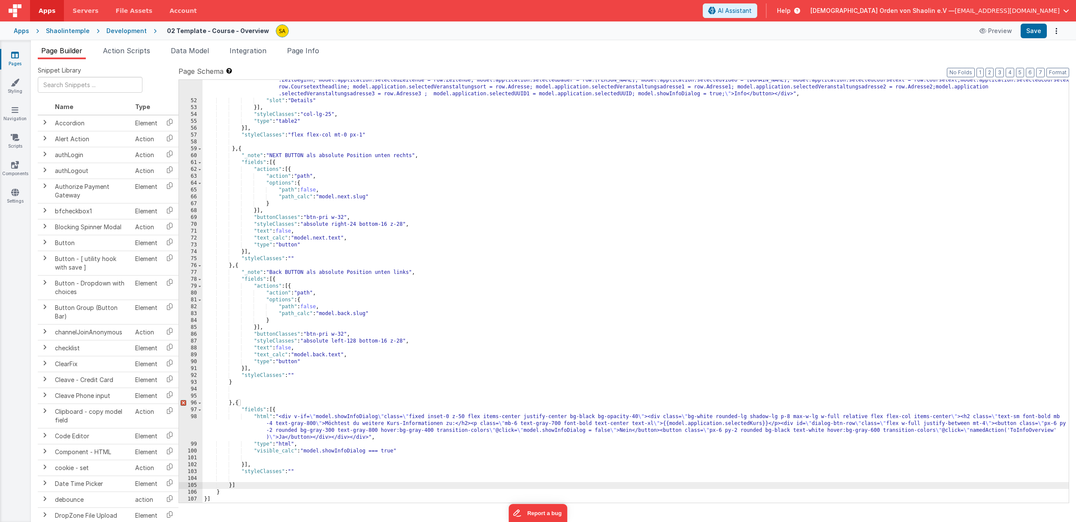
click at [235, 486] on div ""html" : "<div class= \" flex flex-col items-center \" ><button class= \" w-18 …" at bounding box center [635, 295] width 866 height 464
drag, startPoint x: 220, startPoint y: 492, endPoint x: 235, endPoint y: 495, distance: 14.9
click at [220, 492] on div ""html" : "<div class= \" flex flex-col items-center \" ><button class= \" w-18 …" at bounding box center [635, 295] width 866 height 464
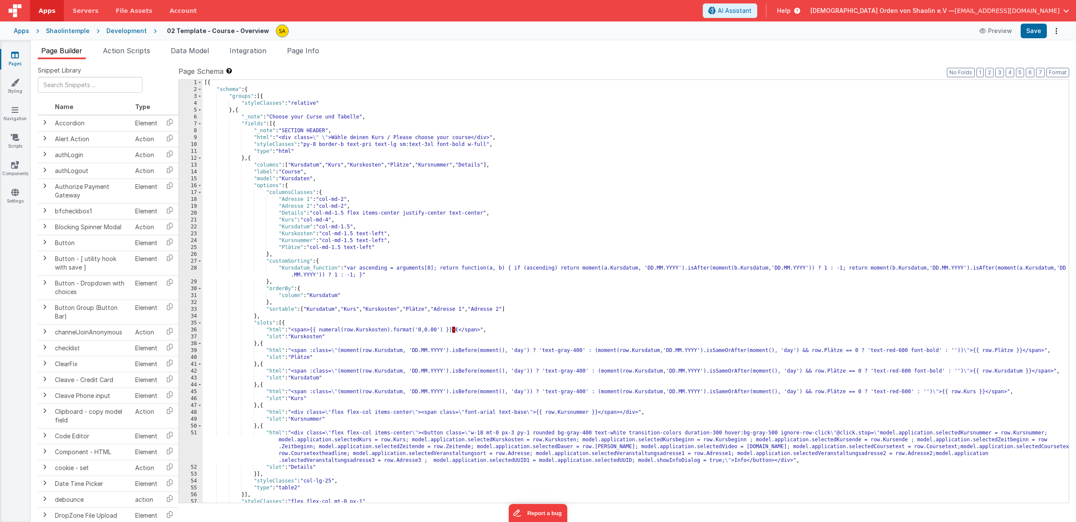
scroll to position [0, 0]
click at [277, 392] on div "[{ "schema" : { "groups" : [{ "styleClasses" : "relative" } , { "_note" : "Choo…" at bounding box center [635, 297] width 866 height 436
click at [507, 474] on div "[{ "schema" : { "groups" : [{ "styleClasses" : "relative" } , { "_note" : "Choo…" at bounding box center [635, 297] width 866 height 436
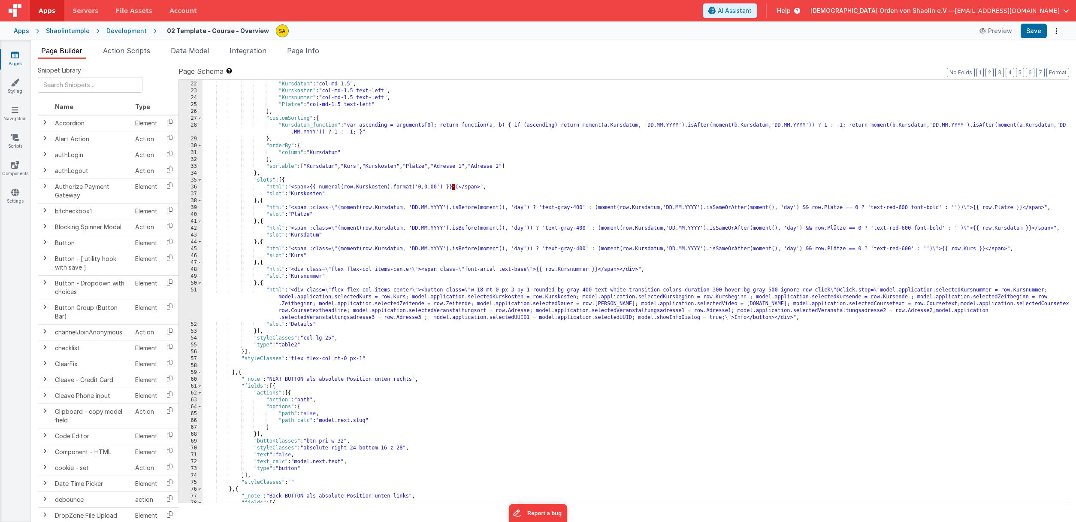
scroll to position [130, 0]
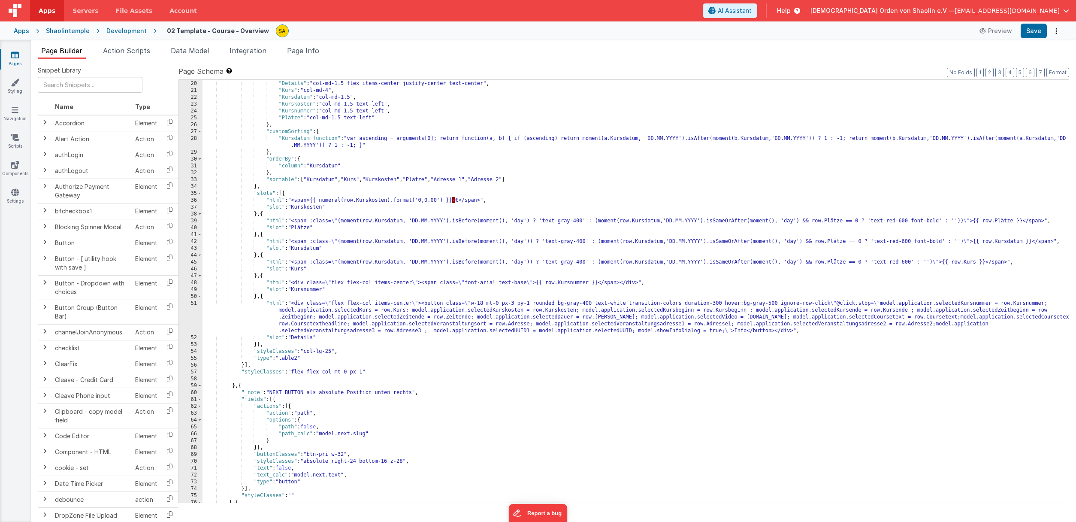
click at [259, 346] on div ""Adresse 2" : "col-md-2" , "Details" : "col-md-1.5 flex items-center justify-ce…" at bounding box center [635, 291] width 866 height 436
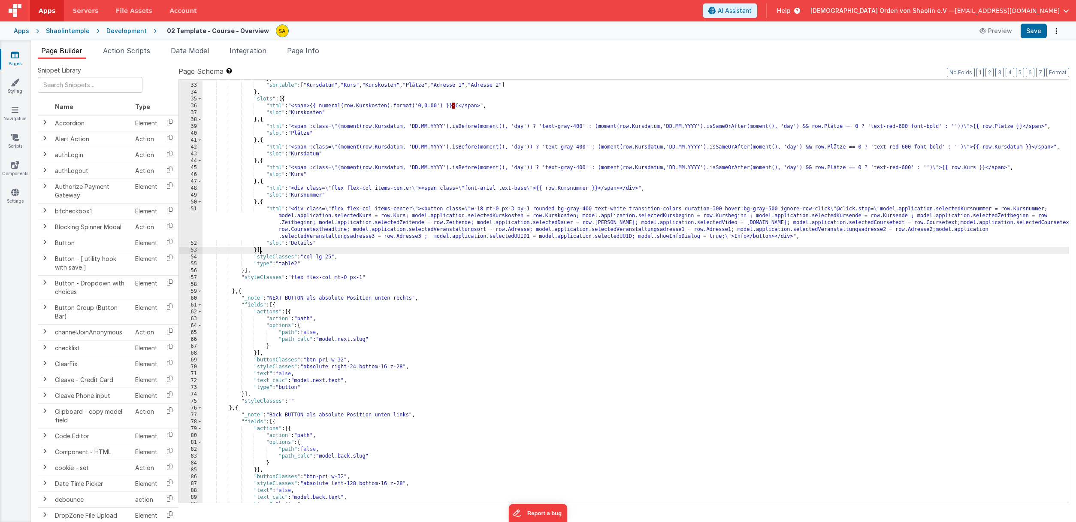
scroll to position [231, 0]
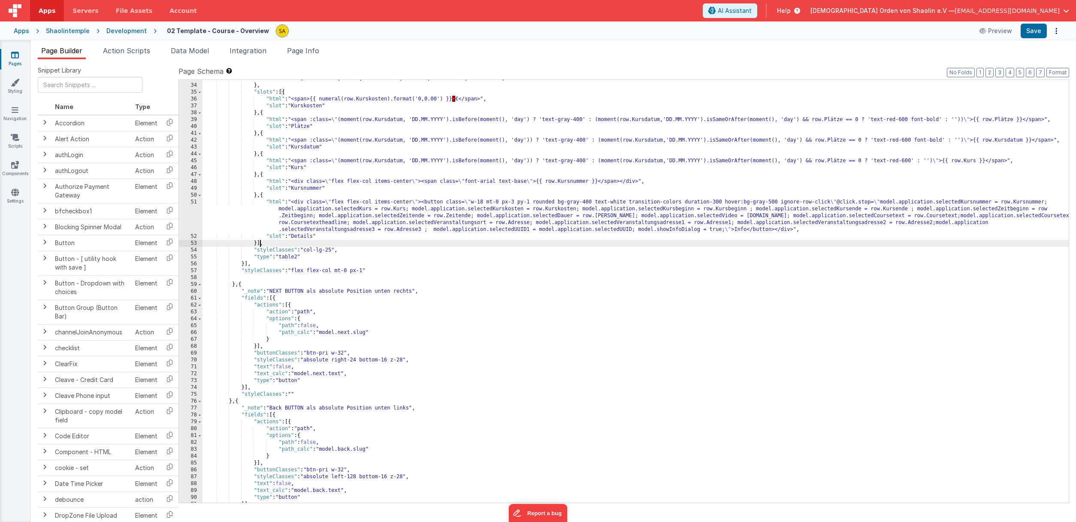
drag, startPoint x: 247, startPoint y: 264, endPoint x: 250, endPoint y: 276, distance: 11.8
click at [247, 264] on div ""sortable" : [ "Kursdatum" , "Kurs" , "Kurskosten" , "Plätze" , "Adresse 1" , "…" at bounding box center [635, 293] width 866 height 436
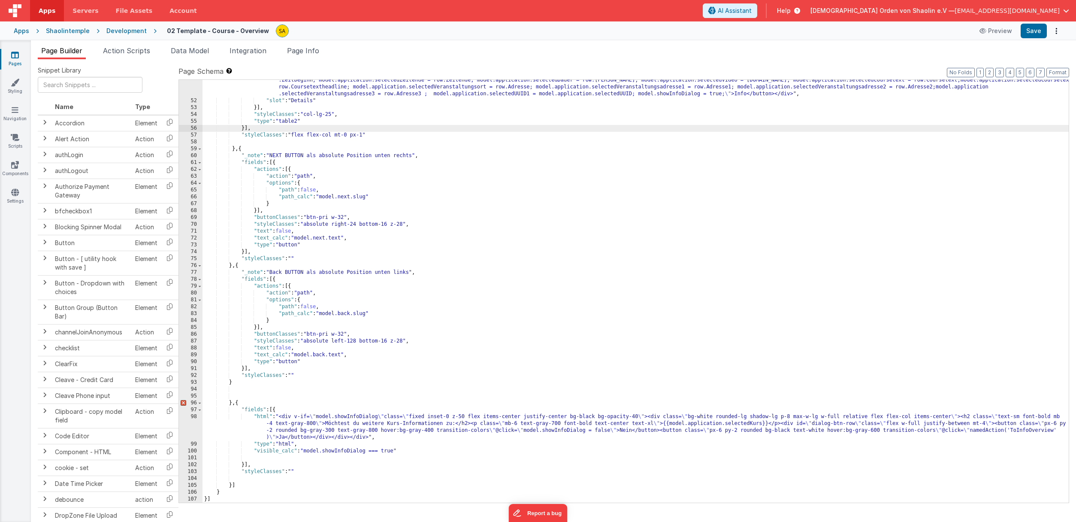
click at [245, 150] on div ""html" : "<div class= \" flex flex-col items-center \" ><button class= \" w-18 …" at bounding box center [635, 295] width 866 height 464
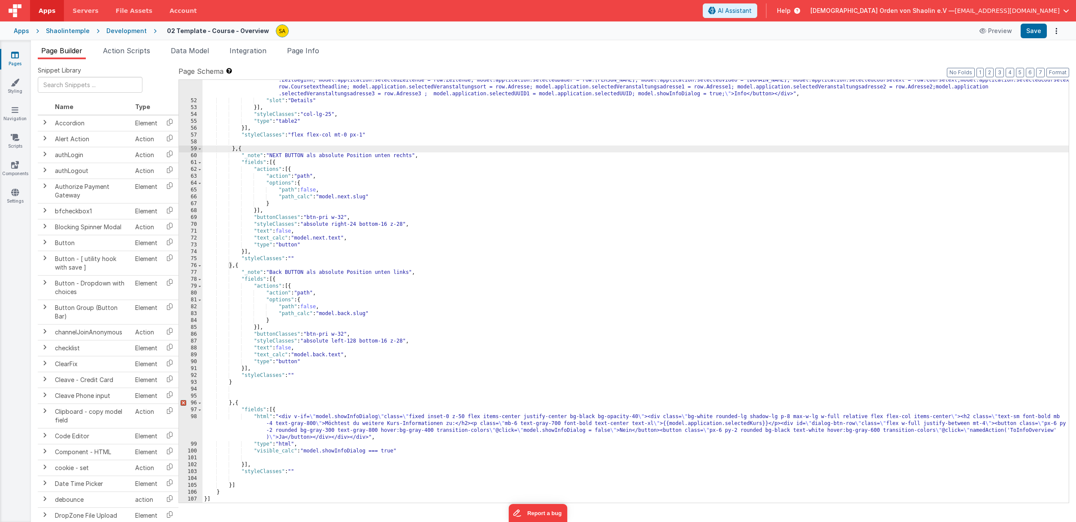
click at [241, 267] on div ""html" : "<div class= \" flex flex-col items-center \" ><button class= \" w-18 …" at bounding box center [635, 295] width 866 height 464
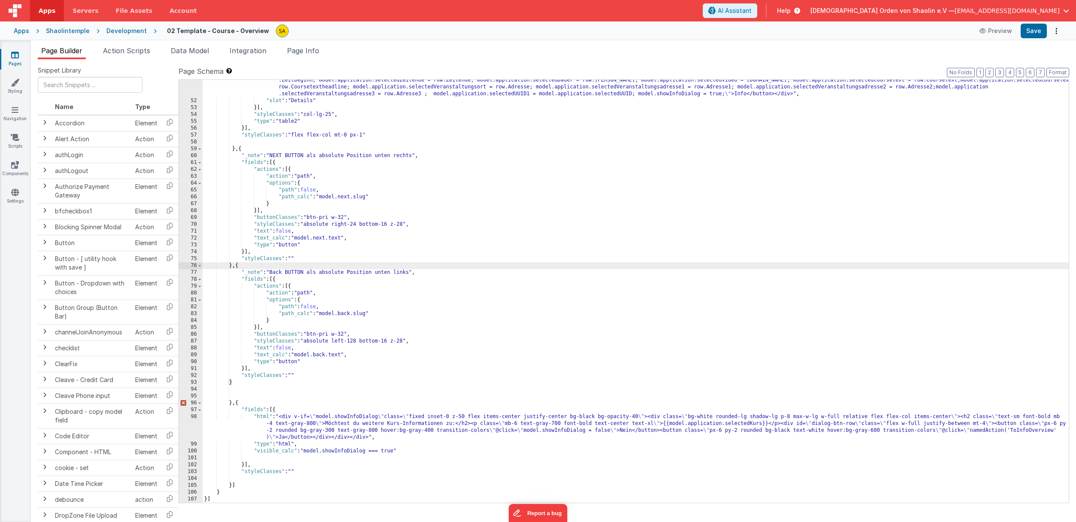
click at [231, 405] on div ""html" : "<div class= \" flex flex-col items-center \" ><button class= \" w-18 …" at bounding box center [635, 295] width 866 height 464
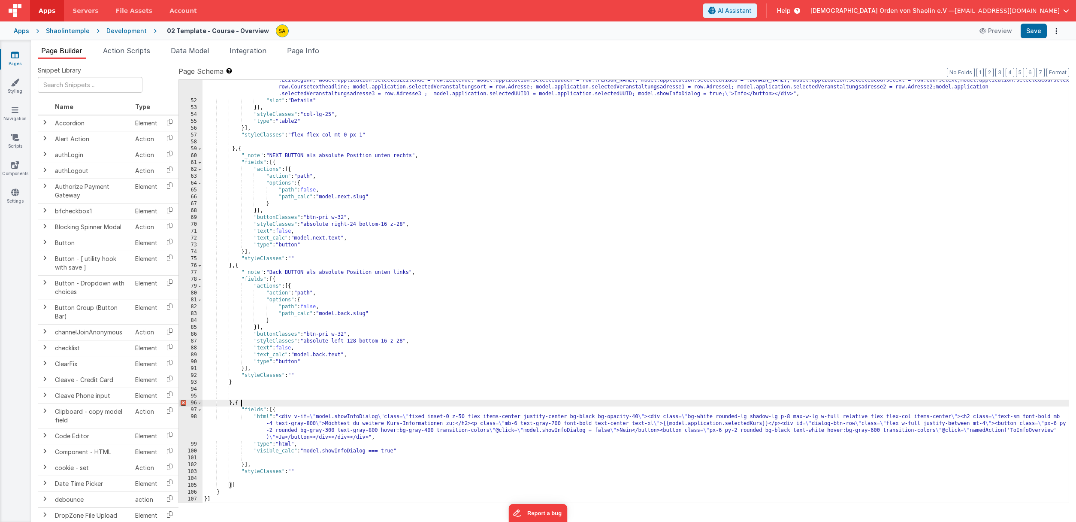
click at [242, 403] on div ""html" : "<div class= \" flex flex-col items-center \" ><button class= \" w-18 …" at bounding box center [635, 295] width 866 height 464
click at [230, 403] on div ""html" : "<div class= \" flex flex-col items-center \" ><button class= \" w-18 …" at bounding box center [635, 295] width 866 height 464
click at [567, 287] on div ""html" : "<div class= \" flex flex-col items-center \" ><button class= \" w-18 …" at bounding box center [635, 295] width 866 height 464
drag, startPoint x: 232, startPoint y: 405, endPoint x: 287, endPoint y: 399, distance: 56.0
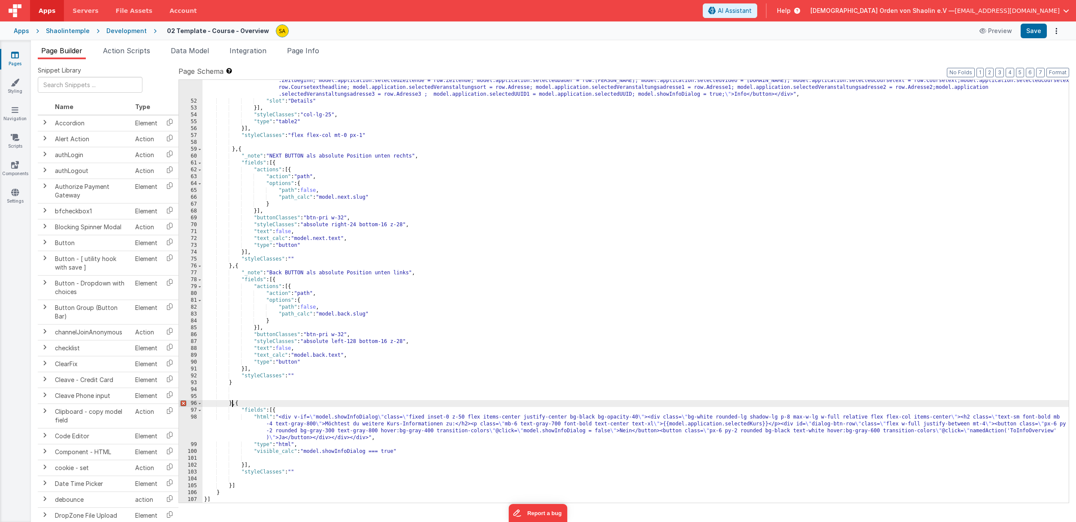
click at [231, 405] on div ""html" : "<div class= \" flex flex-col items-center \" ><button class= \" w-18 …" at bounding box center [635, 295] width 866 height 464
click at [258, 386] on div ""html" : "<div class= \" flex flex-col items-center \" ><button class= \" w-18 …" at bounding box center [635, 295] width 866 height 464
click at [250, 381] on div ""html" : "<div class= \" flex flex-col items-center \" ><button class= \" w-18 …" at bounding box center [635, 295] width 866 height 464
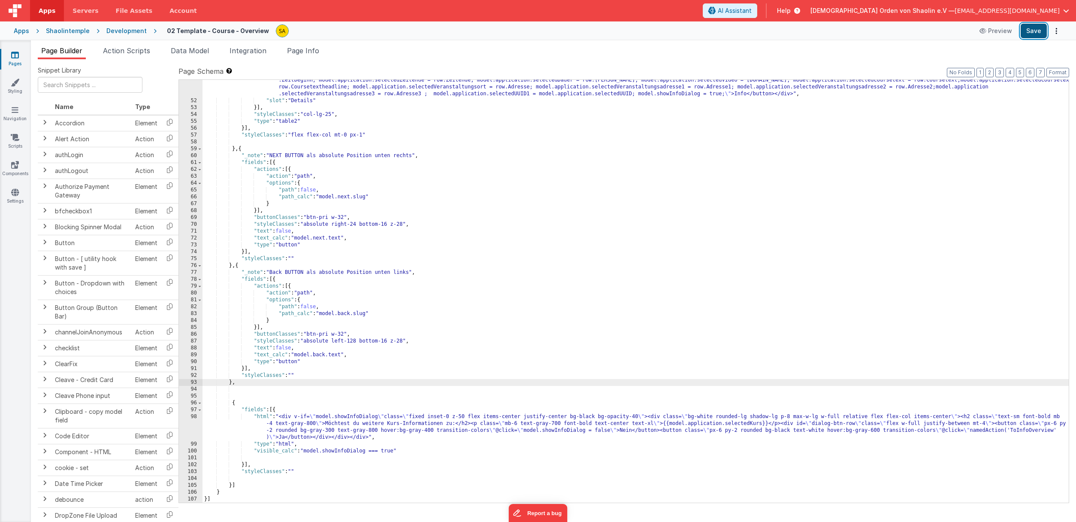
click at [1032, 30] on button "Save" at bounding box center [1033, 31] width 26 height 15
click at [1002, 30] on button "Preview" at bounding box center [995, 31] width 43 height 14
click at [18, 59] on icon at bounding box center [15, 55] width 8 height 9
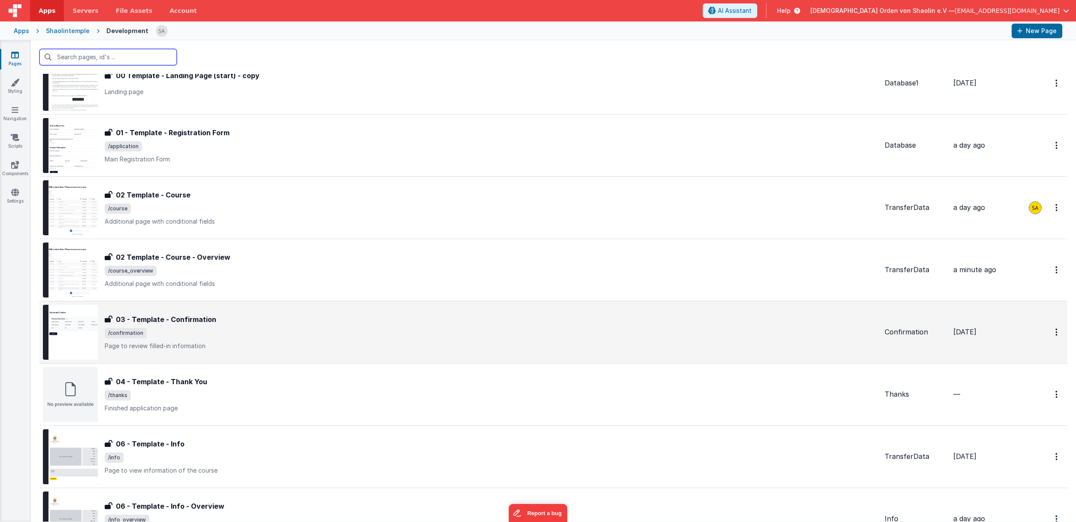
scroll to position [105, 0]
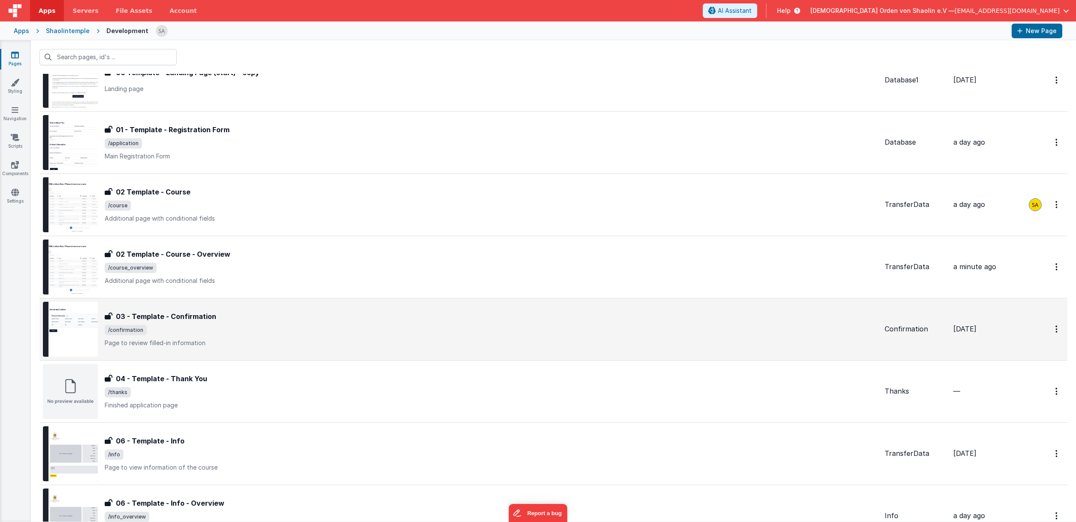
click at [287, 336] on div "03 - Template - Confirmation 03 - Template - Confirmation /confirmation Page to…" at bounding box center [491, 329] width 773 height 36
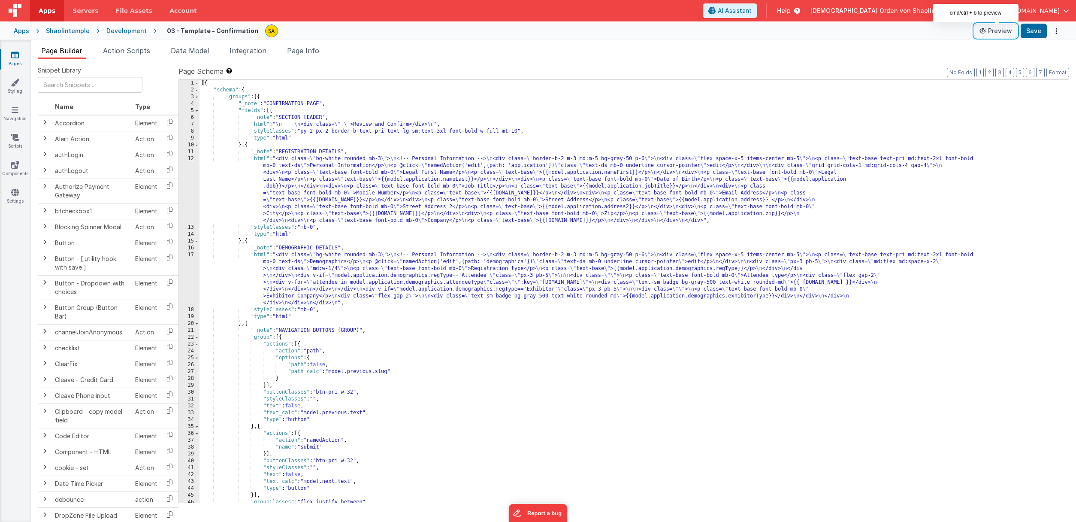
click at [999, 32] on button "Preview" at bounding box center [995, 31] width 43 height 14
click at [14, 60] on link "Pages" at bounding box center [15, 59] width 31 height 17
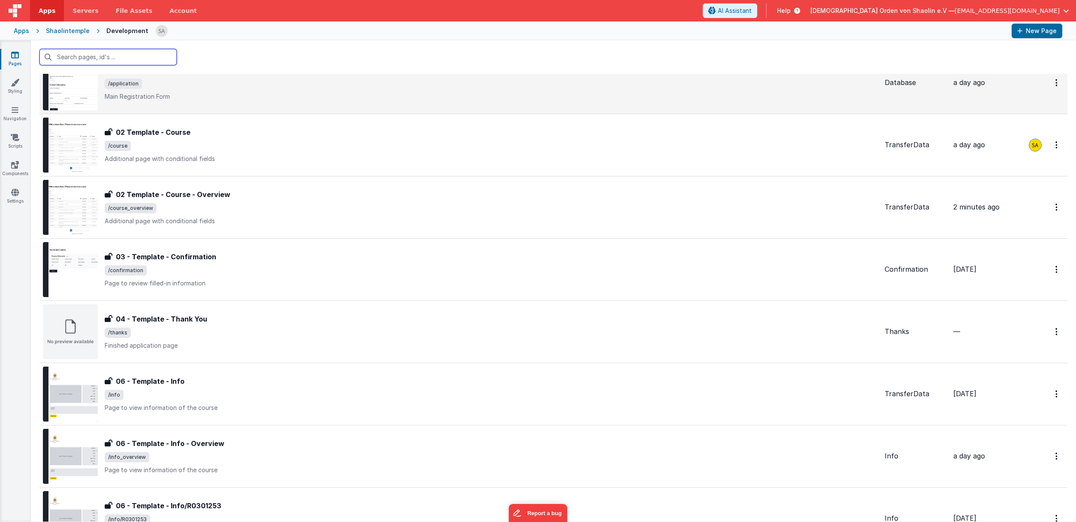
scroll to position [234, 0]
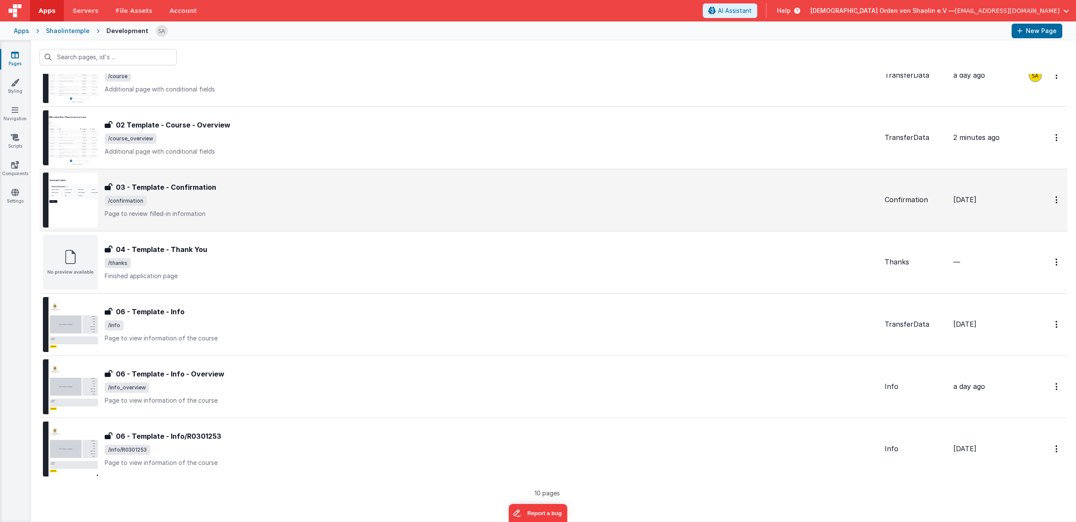
click at [419, 211] on p "Page to review filled-in information" at bounding box center [491, 213] width 773 height 9
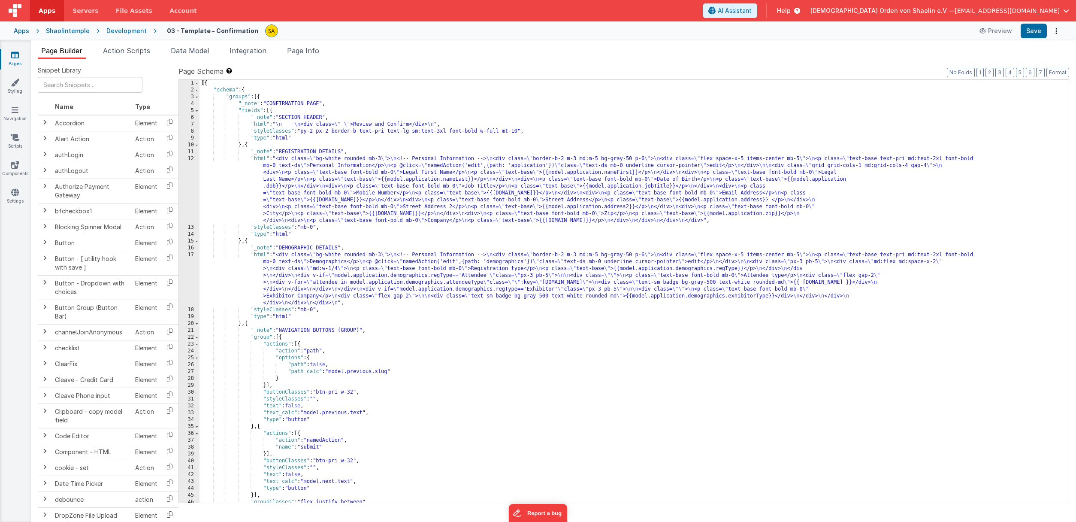
scroll to position [127, 0]
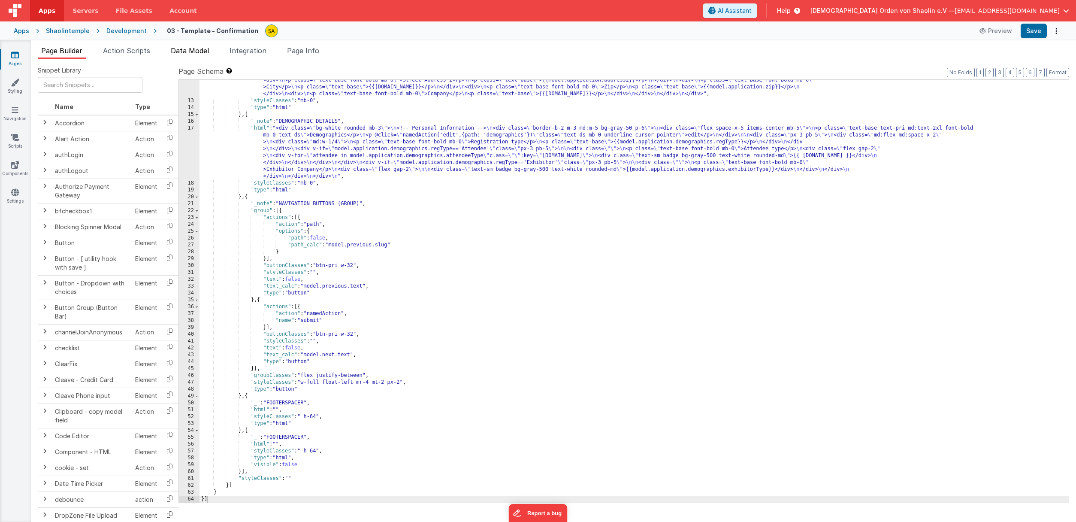
click at [170, 52] on li "Data Model" at bounding box center [189, 52] width 45 height 14
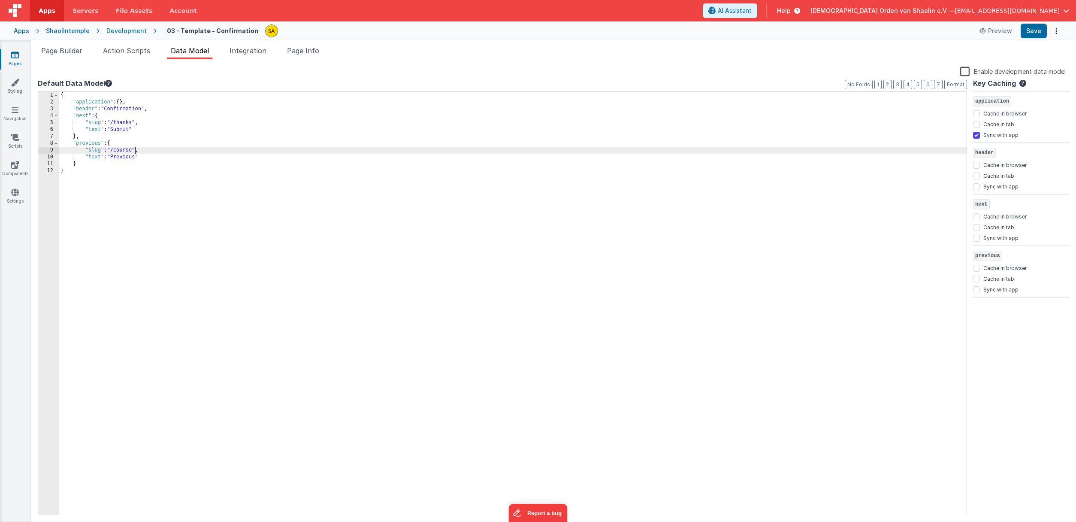
click at [134, 150] on div "{ "application" : { } , "header" : "Confirmation" , "next" : { "slug" : "/thank…" at bounding box center [513, 311] width 908 height 438
click at [1033, 30] on button "Save" at bounding box center [1033, 31] width 26 height 15
click at [16, 55] on icon at bounding box center [15, 55] width 8 height 9
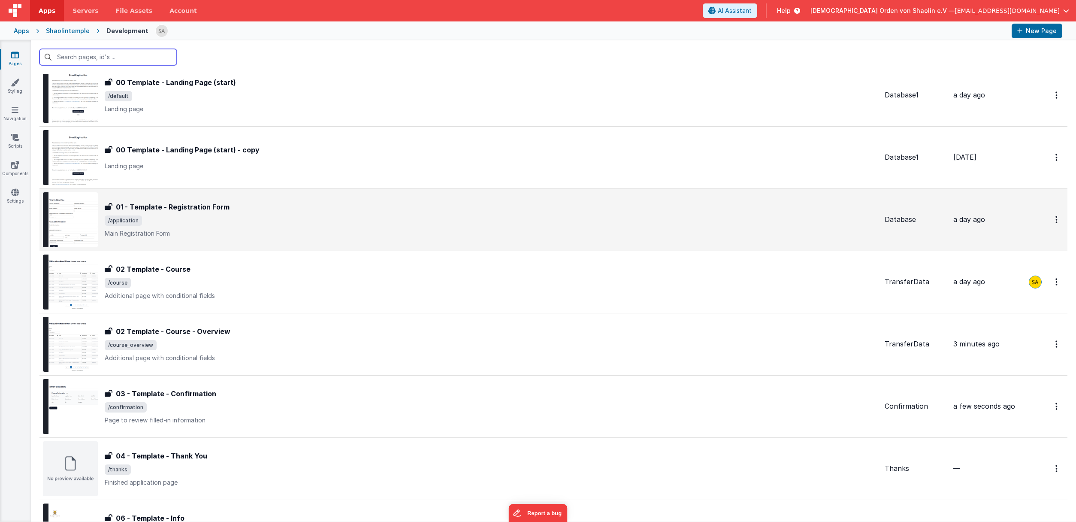
scroll to position [28, 0]
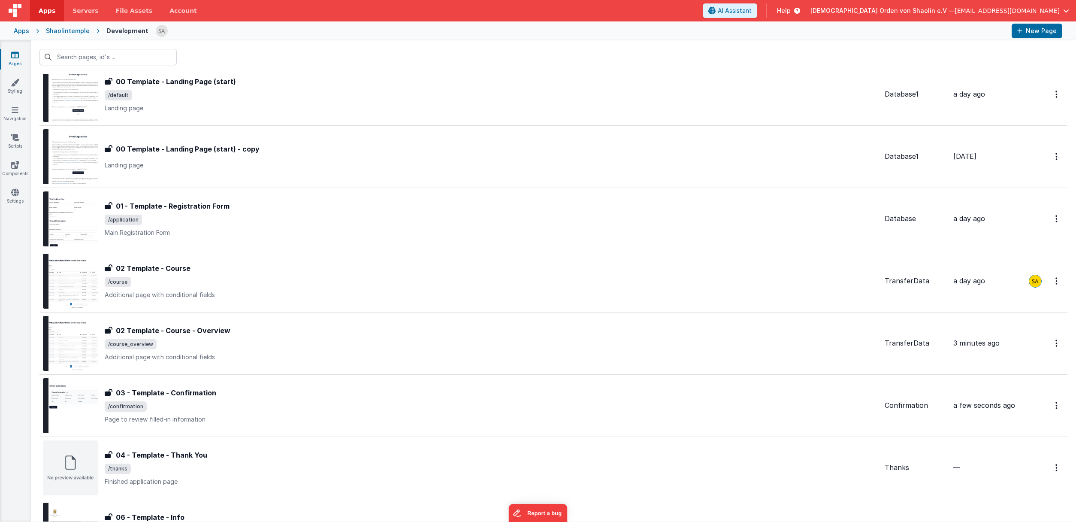
click at [12, 54] on icon at bounding box center [15, 55] width 8 height 9
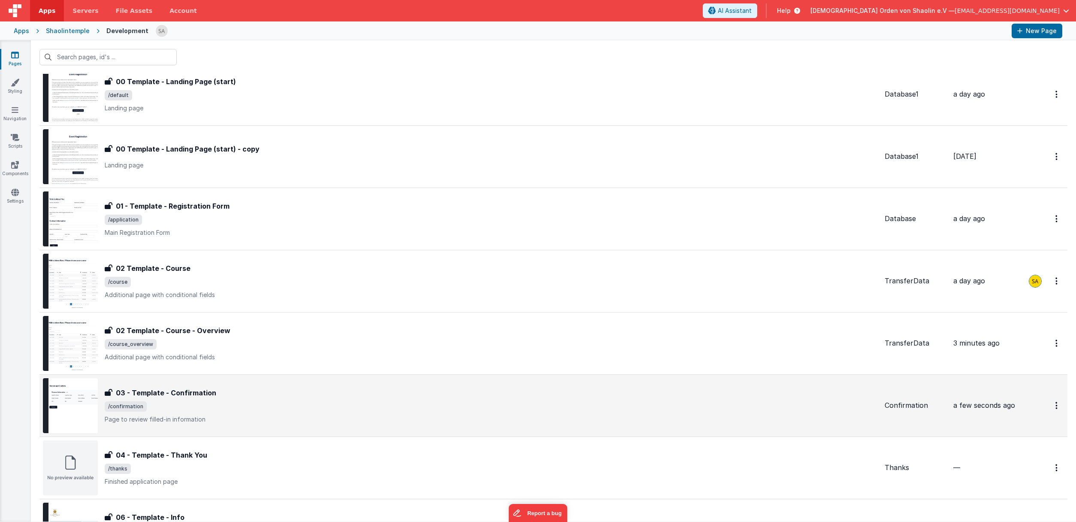
click at [355, 420] on p "Page to review filled-in information" at bounding box center [491, 419] width 773 height 9
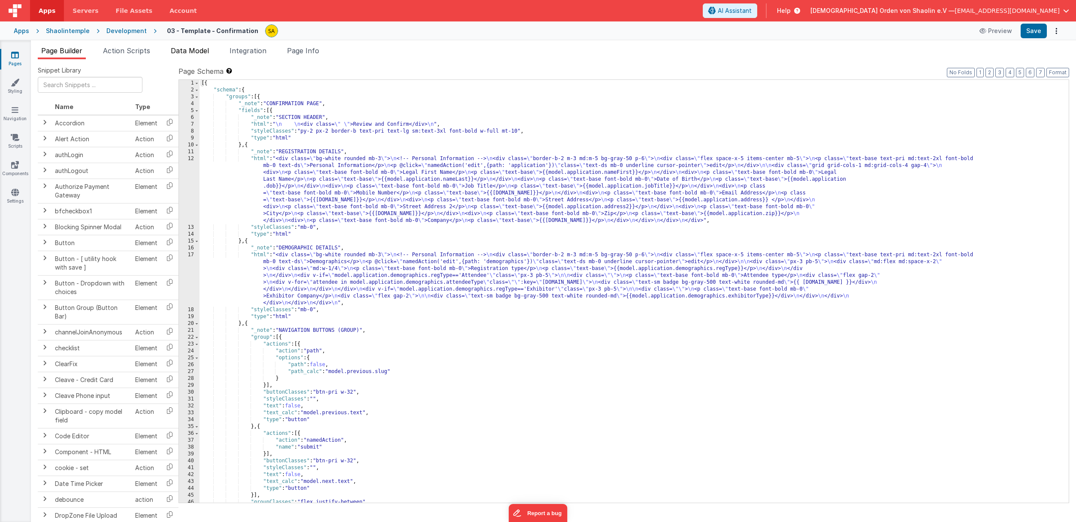
drag, startPoint x: 191, startPoint y: 52, endPoint x: 191, endPoint y: 57, distance: 5.2
click at [191, 52] on span "Data Model" at bounding box center [190, 50] width 38 height 9
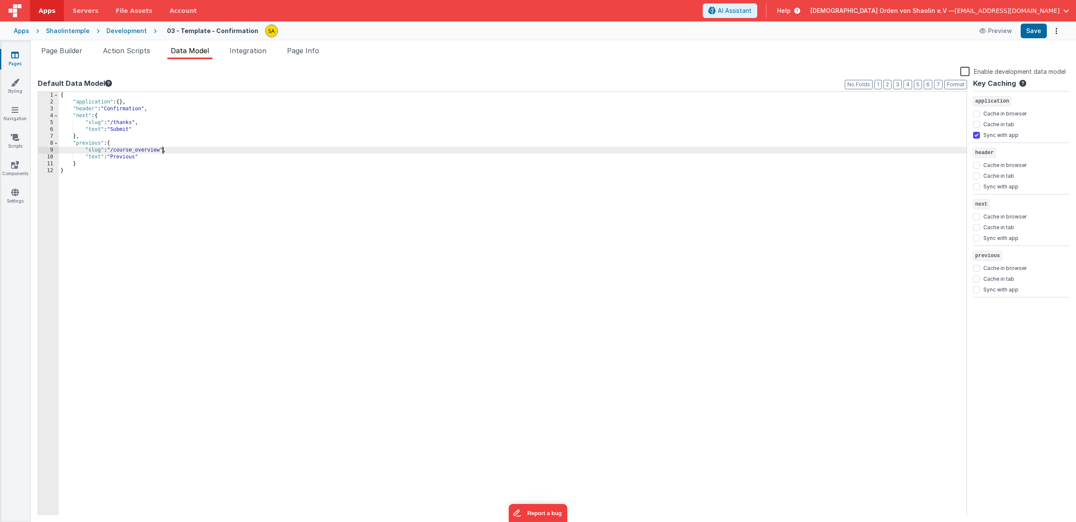
drag, startPoint x: 163, startPoint y: 149, endPoint x: 156, endPoint y: 198, distance: 49.7
click at [162, 149] on div "{ "application" : { } , "header" : "Confirmation" , "next" : { "slug" : "/thank…" at bounding box center [513, 311] width 908 height 438
click at [1036, 33] on button "Save" at bounding box center [1033, 31] width 26 height 15
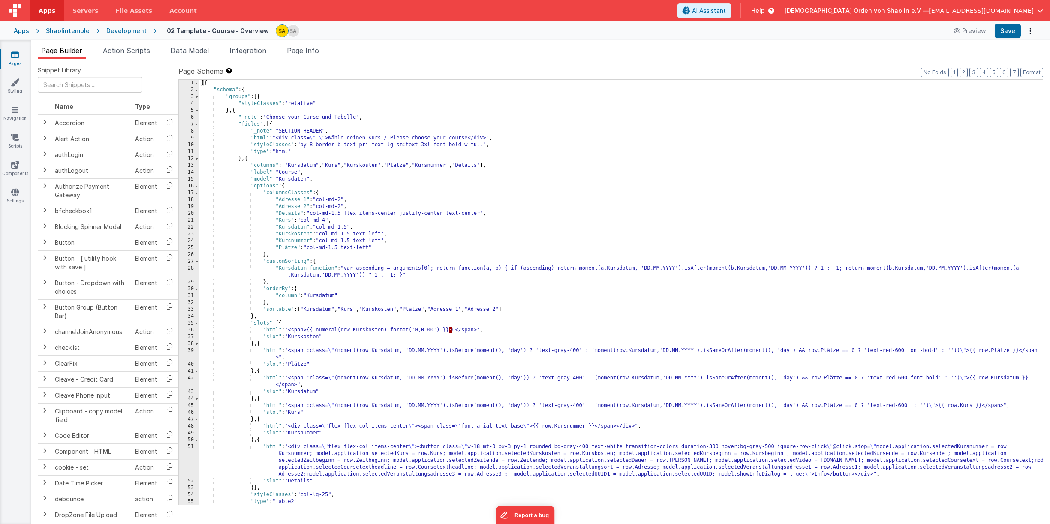
click at [15, 58] on icon at bounding box center [15, 55] width 8 height 9
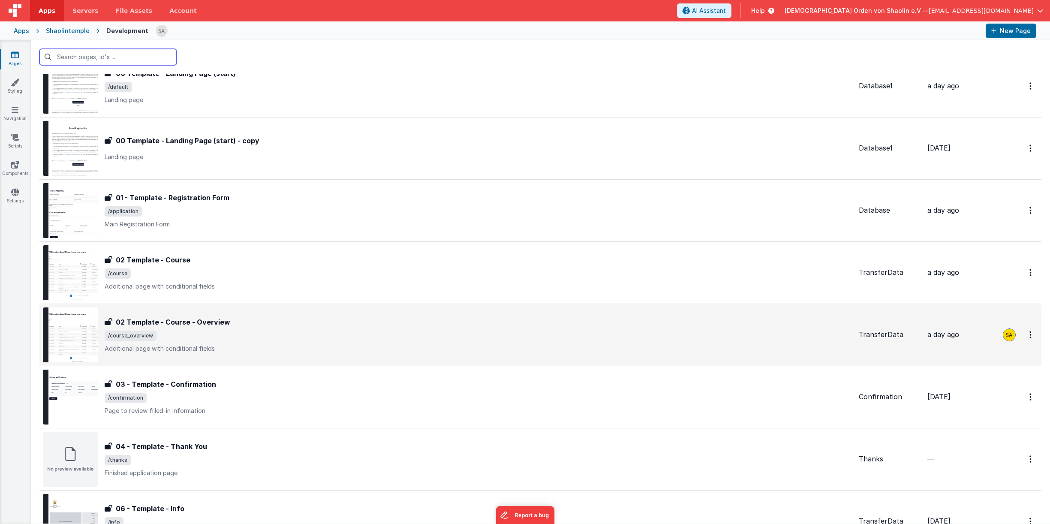
scroll to position [36, 0]
click at [241, 325] on div "02 Template - Course - Overview" at bounding box center [479, 323] width 748 height 10
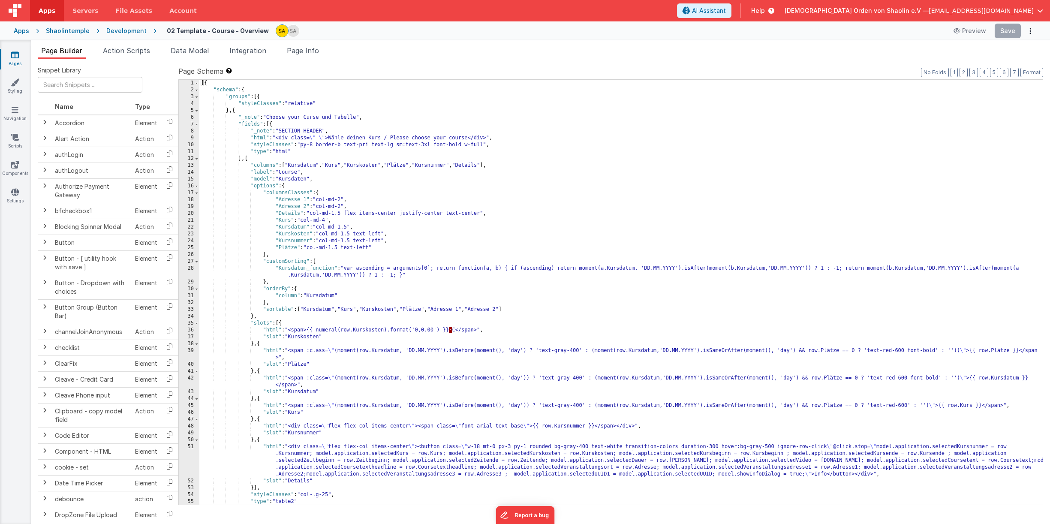
scroll to position [103, 0]
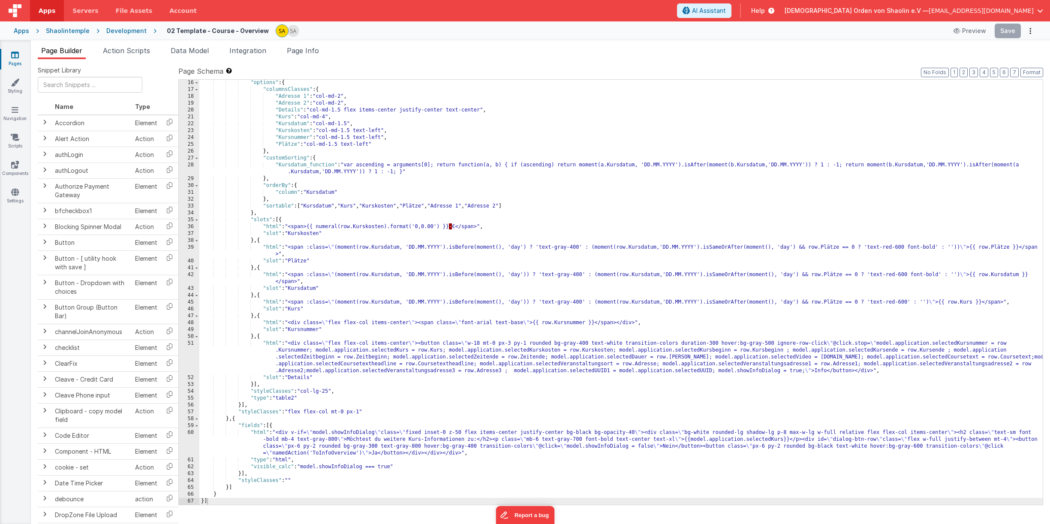
click at [22, 55] on link "Pages" at bounding box center [15, 59] width 31 height 17
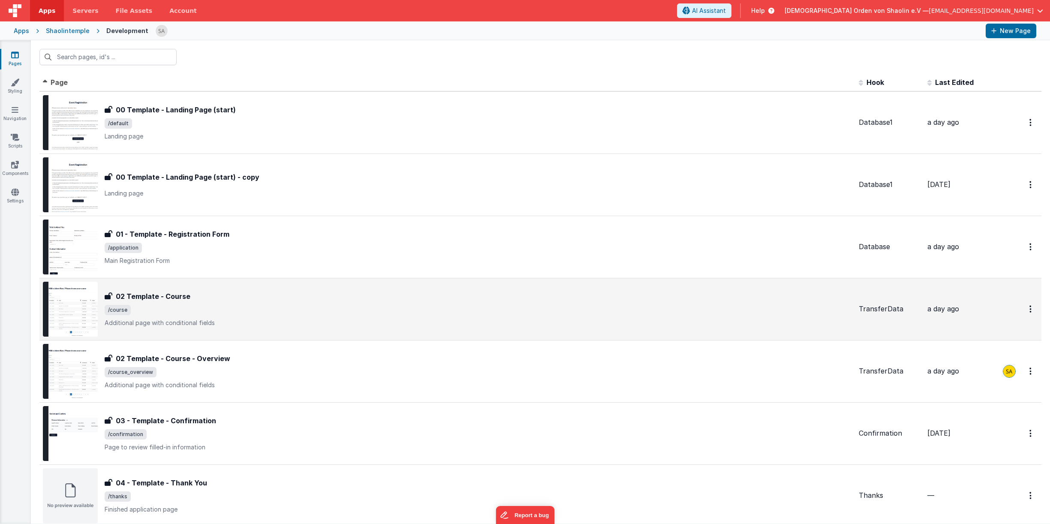
click at [203, 290] on div "02 Template - Course 02 Template - Course /course Additional page with conditio…" at bounding box center [447, 309] width 809 height 55
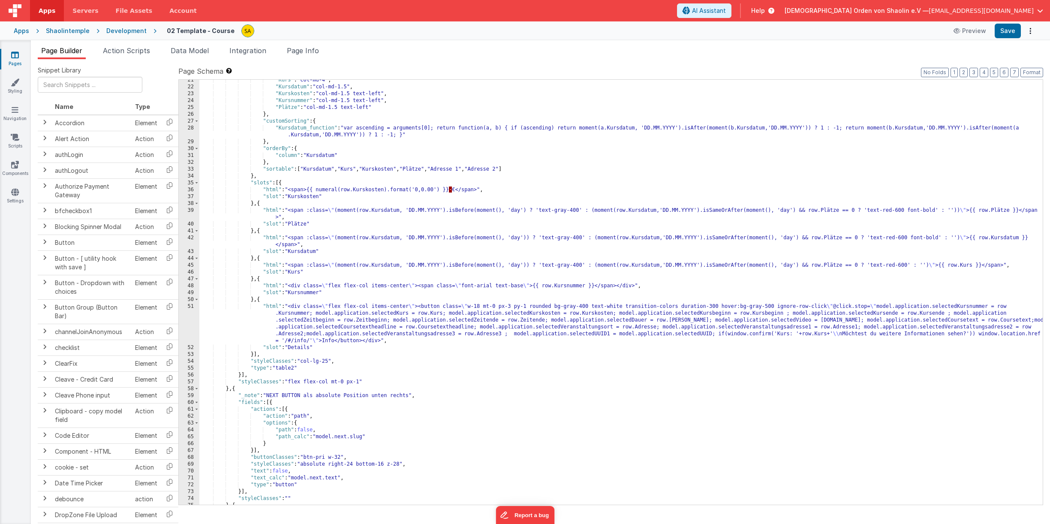
scroll to position [275, 0]
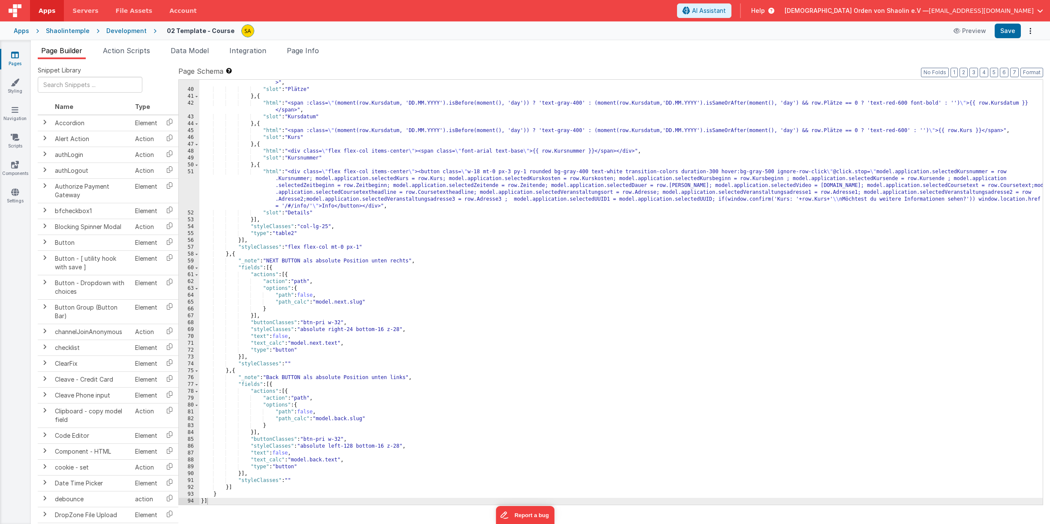
click at [237, 256] on div ""html" : "<span :class= \" (moment(row.Kursdatum, 'DD.MM.YYYY').isBefore(moment…" at bounding box center [621, 295] width 844 height 446
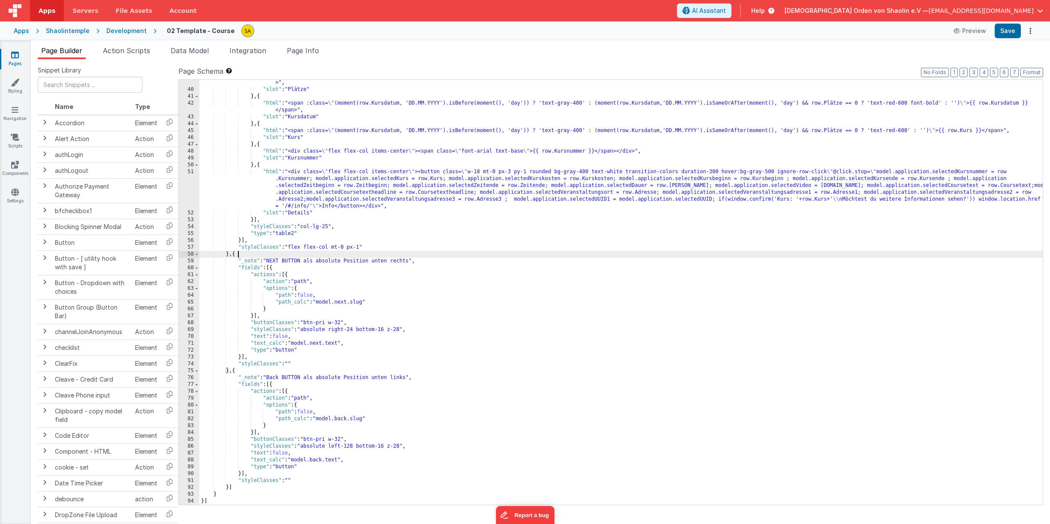
click at [238, 371] on div ""html" : "<span :class= \" (moment(row.Kursdatum, 'DD.MM.YYYY').isBefore(moment…" at bounding box center [621, 295] width 844 height 446
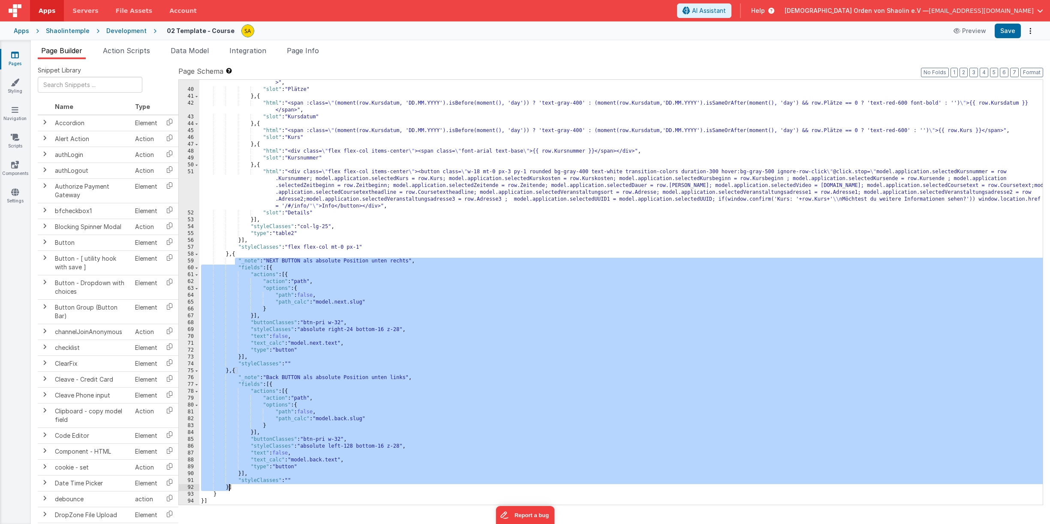
drag, startPoint x: 235, startPoint y: 258, endPoint x: 231, endPoint y: 487, distance: 229.5
click at [230, 489] on div ""html" : "<span :class= \" (moment(row.Kursdatum, 'DD.MM.YYYY').isBefore(moment…" at bounding box center [621, 295] width 844 height 446
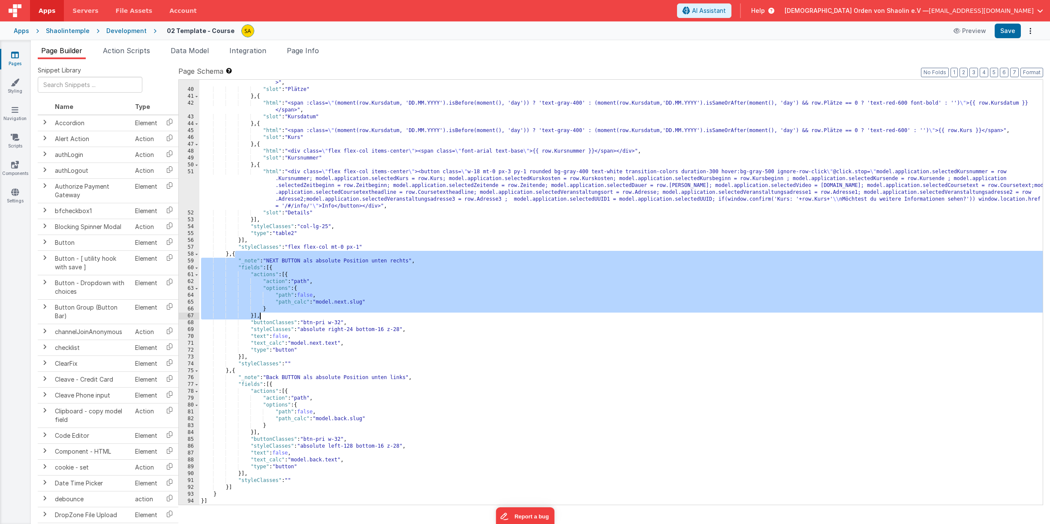
drag, startPoint x: 237, startPoint y: 256, endPoint x: 259, endPoint y: 318, distance: 65.7
click at [259, 318] on div ""html" : "<span :class= \" (moment(row.Kursdatum, 'DD.MM.YYYY').isBefore(moment…" at bounding box center [621, 295] width 844 height 446
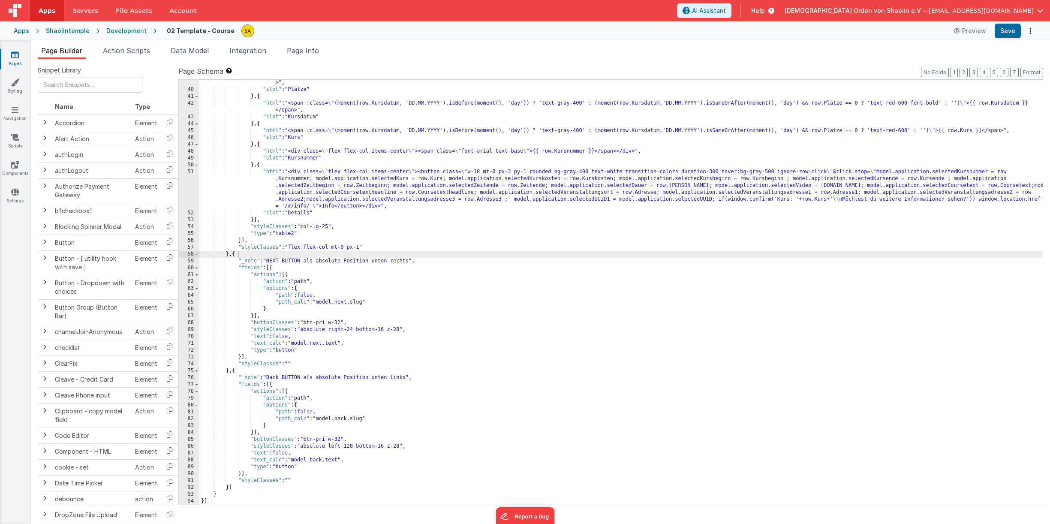
click at [239, 252] on div ""html" : "<span :class= \" (moment(row.Kursdatum, 'DD.MM.YYYY').isBefore(moment…" at bounding box center [621, 295] width 844 height 446
click at [238, 373] on div ""html" : "<span :class= \" (moment(row.Kursdatum, 'DD.MM.YYYY').isBefore(moment…" at bounding box center [621, 295] width 844 height 446
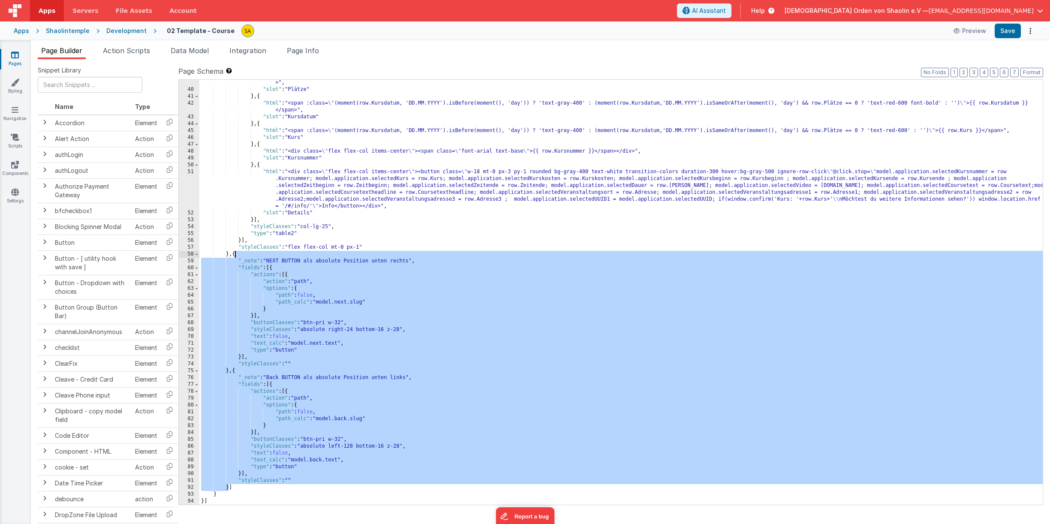
drag, startPoint x: 229, startPoint y: 491, endPoint x: 254, endPoint y: 278, distance: 214.2
click at [234, 254] on div ""html" : "<span :class= \" (moment(row.Kursdatum, 'DD.MM.YYYY').isBefore(moment…" at bounding box center [621, 295] width 844 height 446
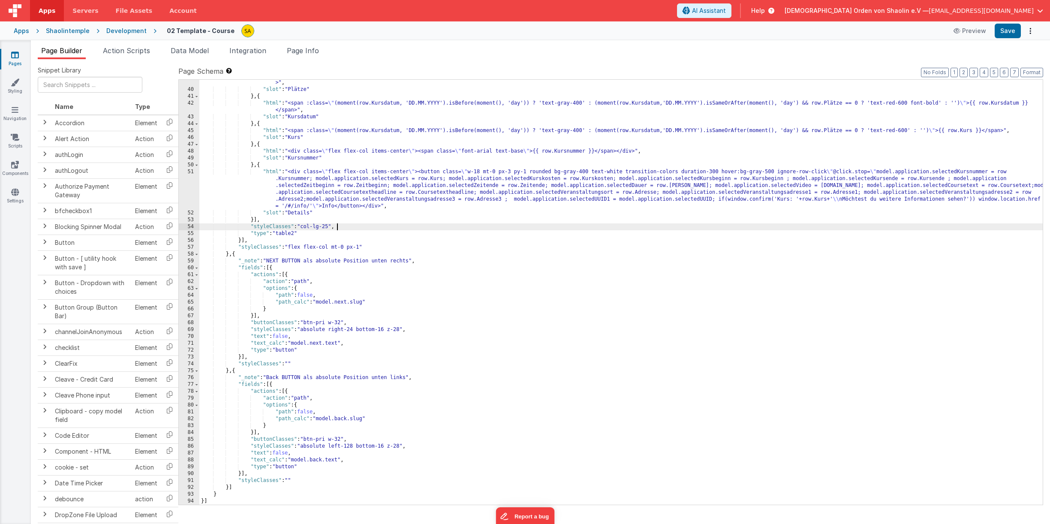
click at [481, 230] on div ""html" : "<span :class= \" (moment(row.Kursdatum, 'DD.MM.YYYY').isBefore(moment…" at bounding box center [621, 295] width 844 height 446
drag, startPoint x: 232, startPoint y: 488, endPoint x: 244, endPoint y: 510, distance: 25.2
click at [232, 488] on div ""html" : "<span :class= \" (moment(row.Kursdatum, 'DD.MM.YYYY').isBefore(moment…" at bounding box center [621, 295] width 844 height 446
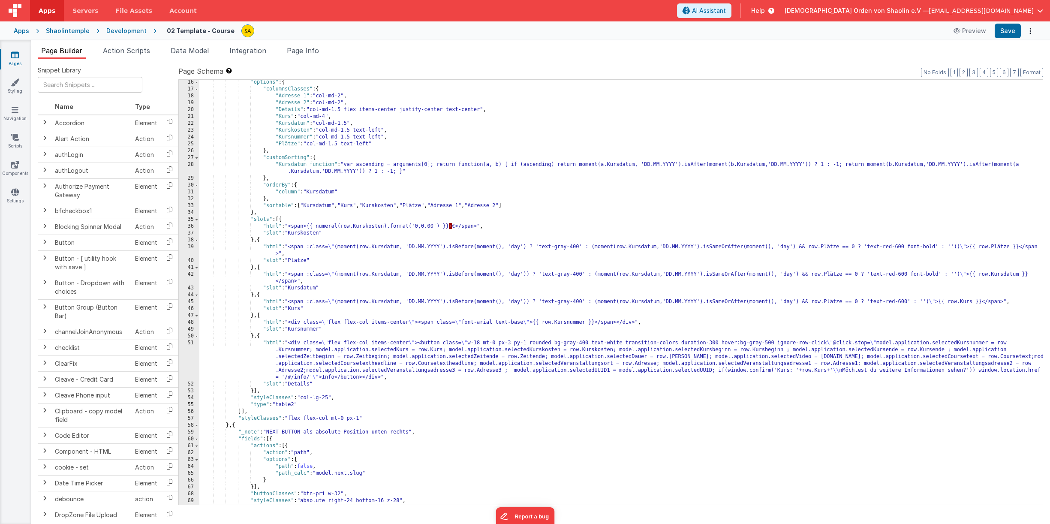
scroll to position [0, 0]
